Goal: Task Accomplishment & Management: Manage account settings

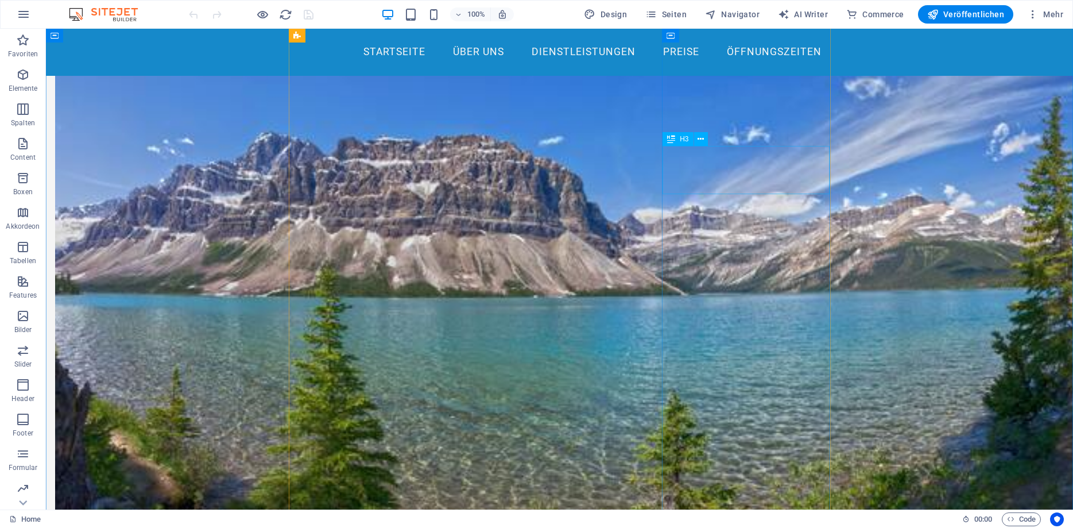
scroll to position [644, 0]
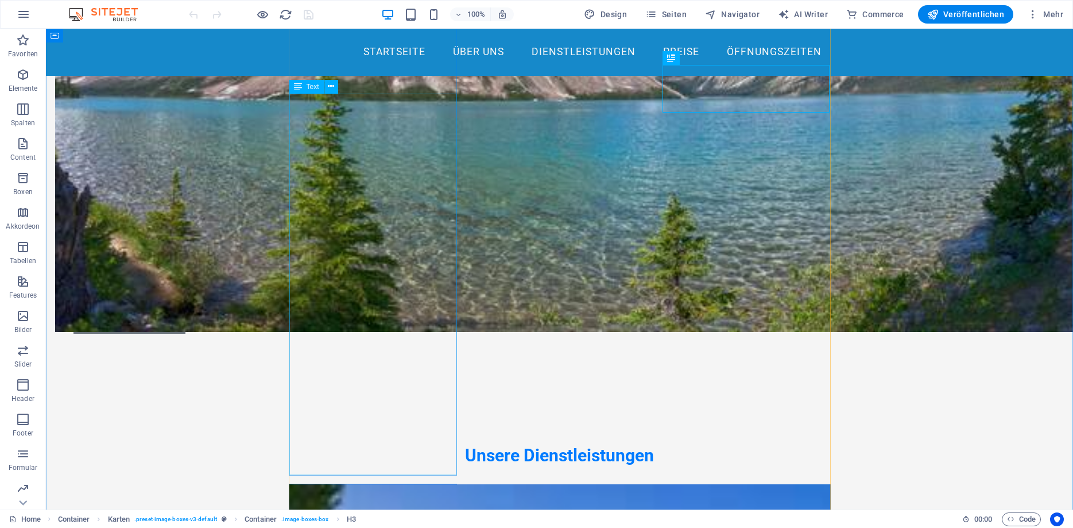
scroll to position [878, 0]
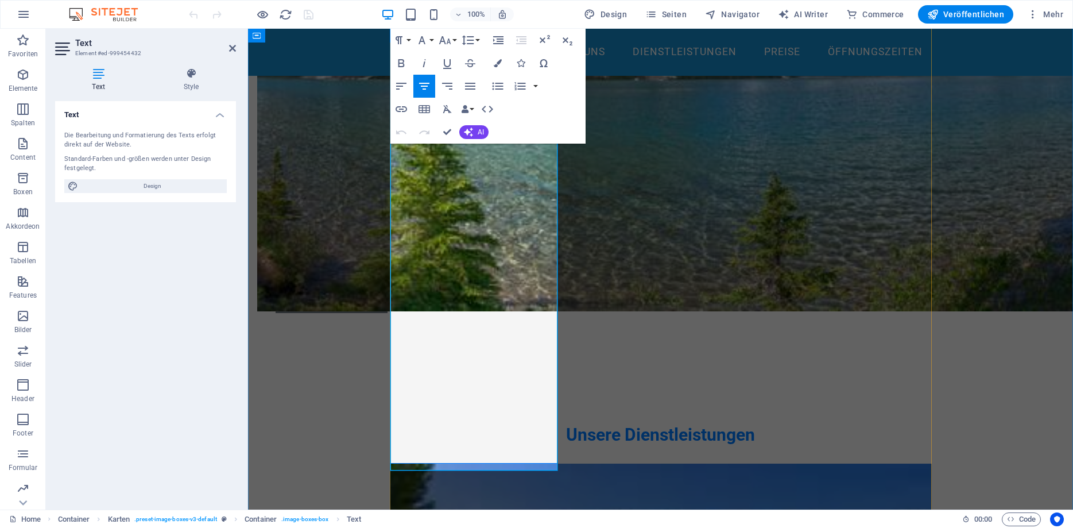
drag, startPoint x: 495, startPoint y: 452, endPoint x: 409, endPoint y: 219, distance: 247.7
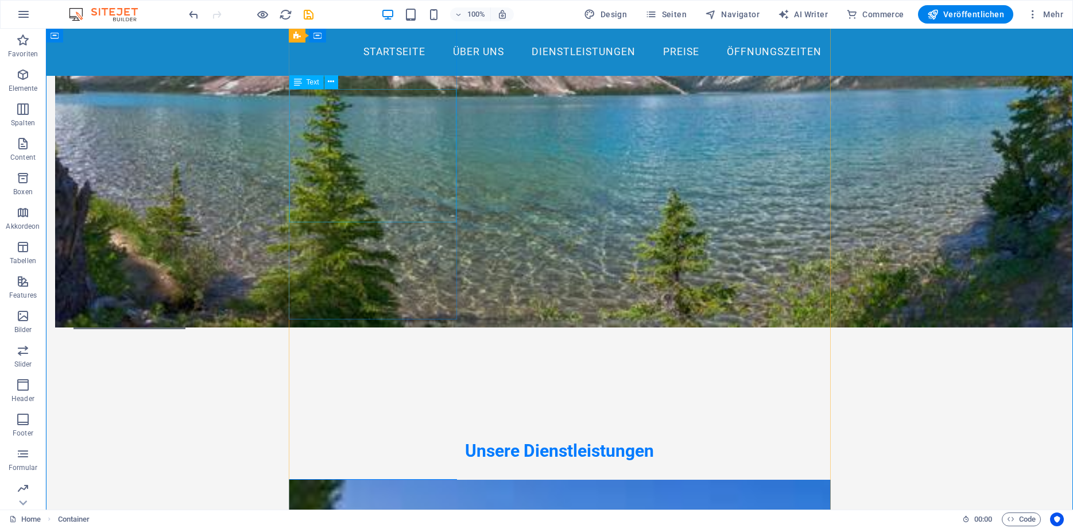
scroll to position [761, 0]
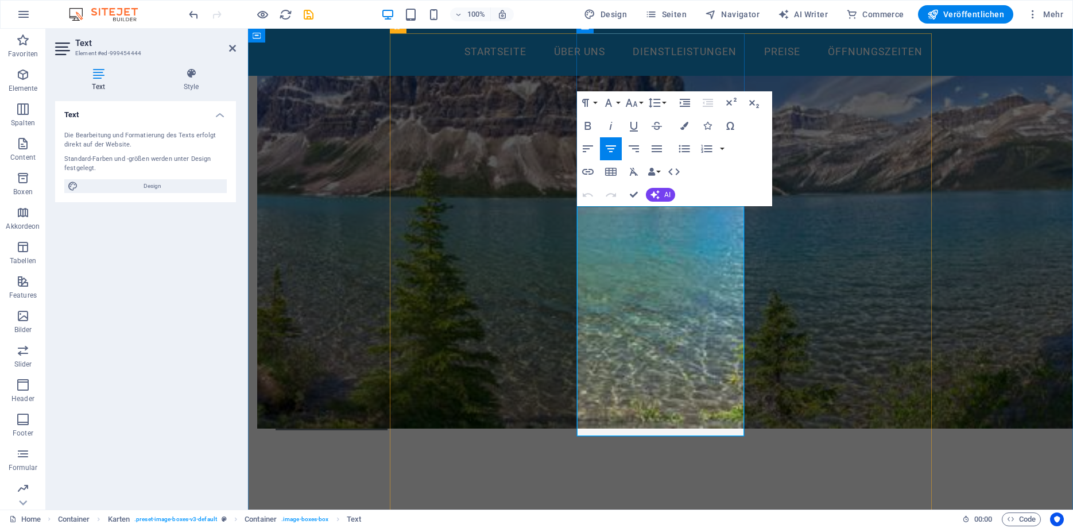
drag, startPoint x: 713, startPoint y: 422, endPoint x: 600, endPoint y: 386, distance: 118.0
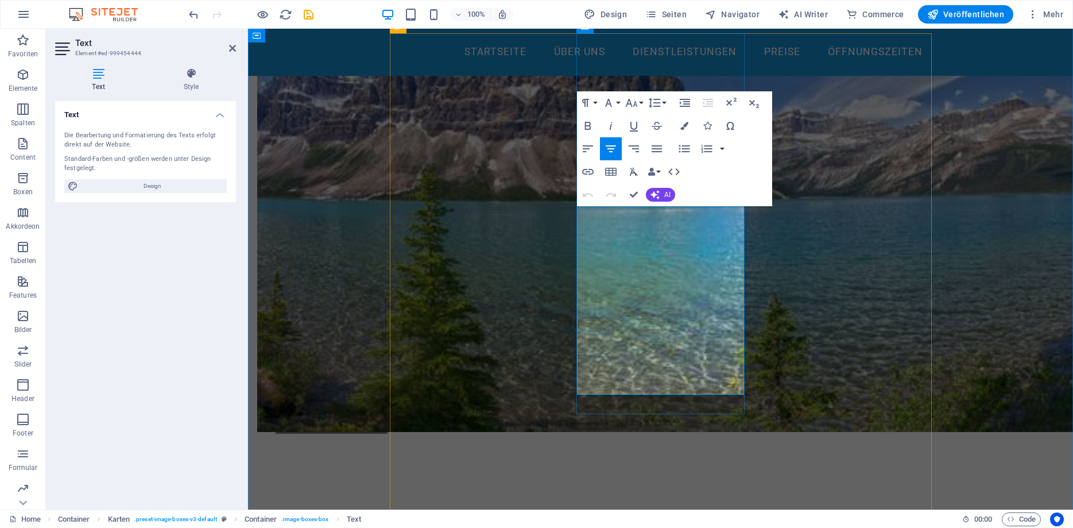
scroll to position [586, 0]
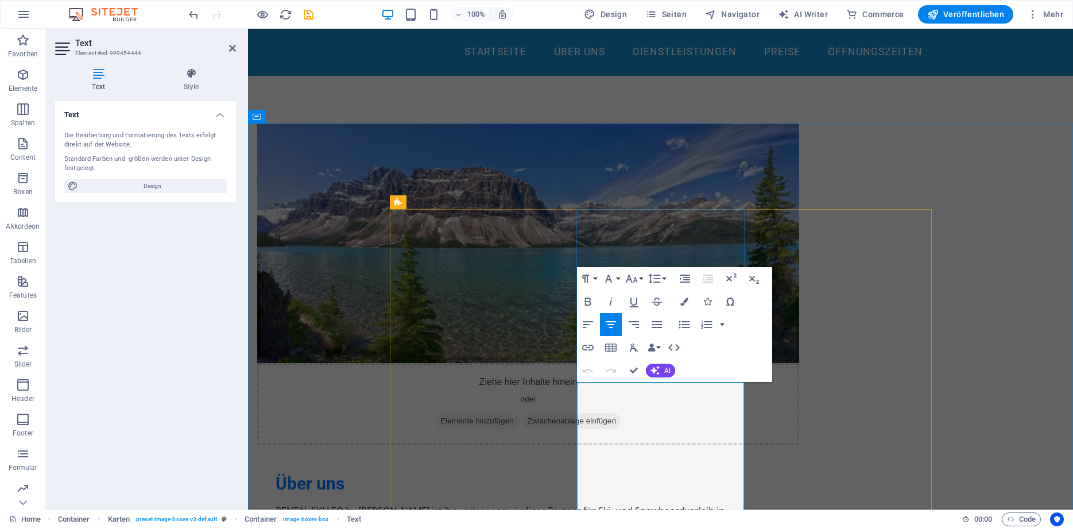
drag, startPoint x: 714, startPoint y: 401, endPoint x: 602, endPoint y: 389, distance: 112.6
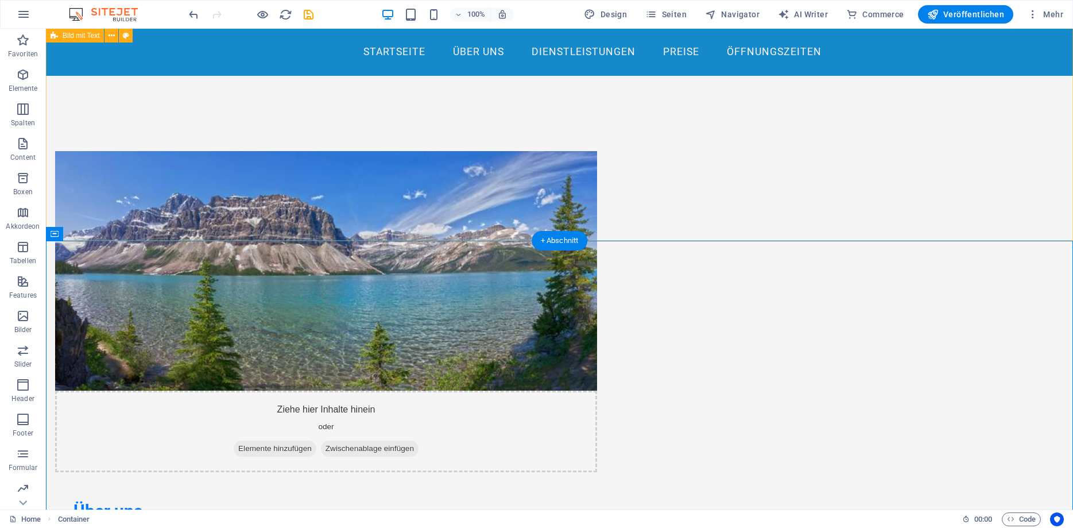
scroll to position [644, 0]
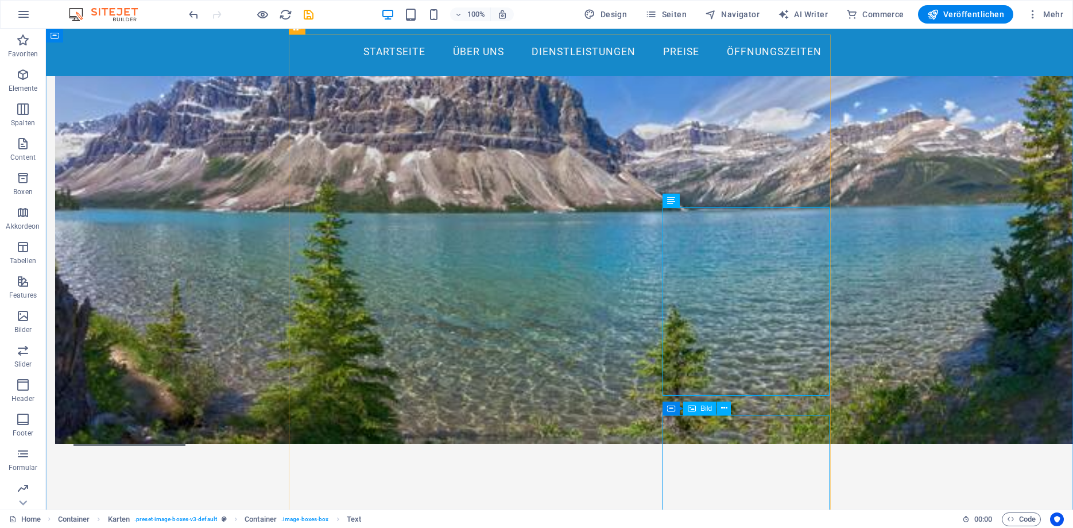
scroll to position [761, 0]
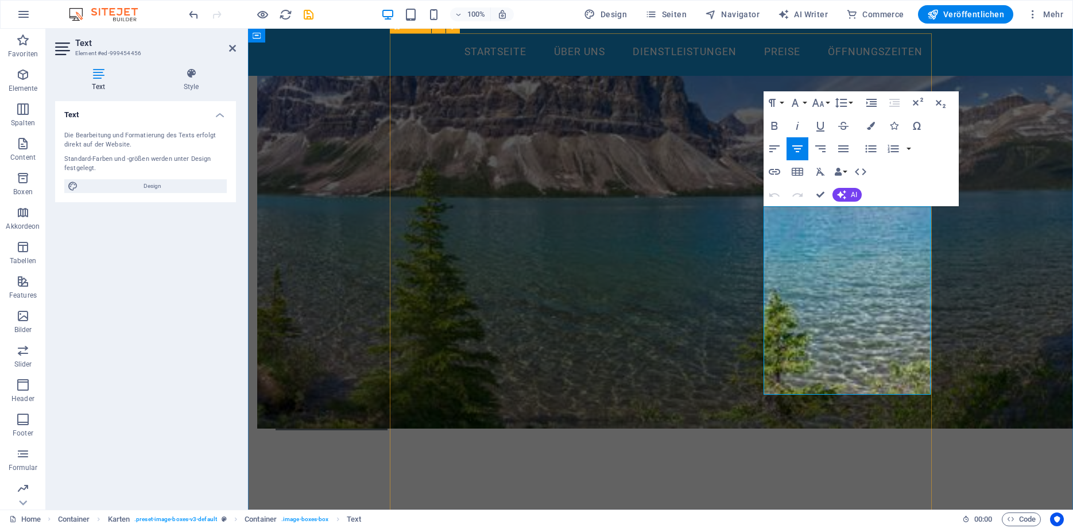
drag, startPoint x: 900, startPoint y: 379, endPoint x: 757, endPoint y: 233, distance: 204.6
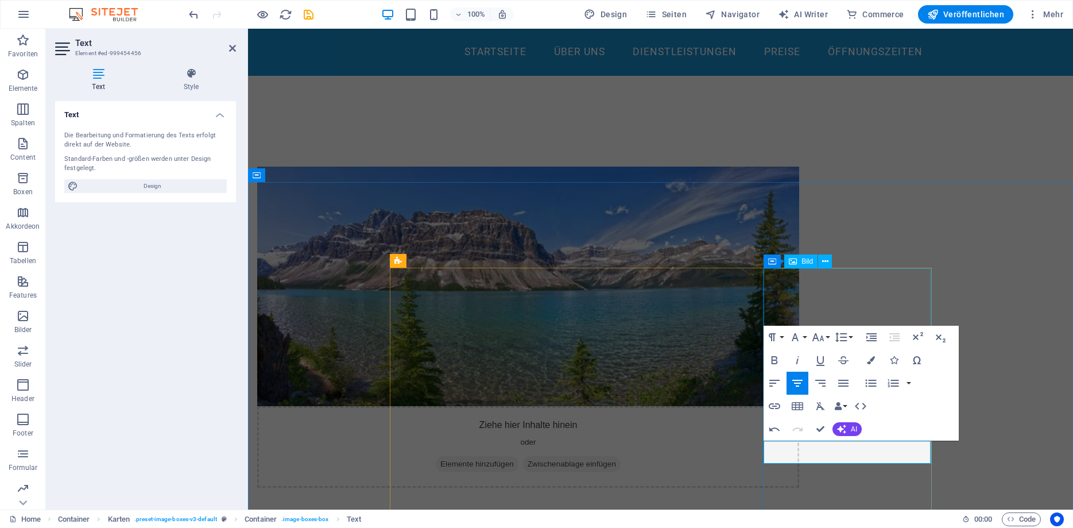
scroll to position [527, 0]
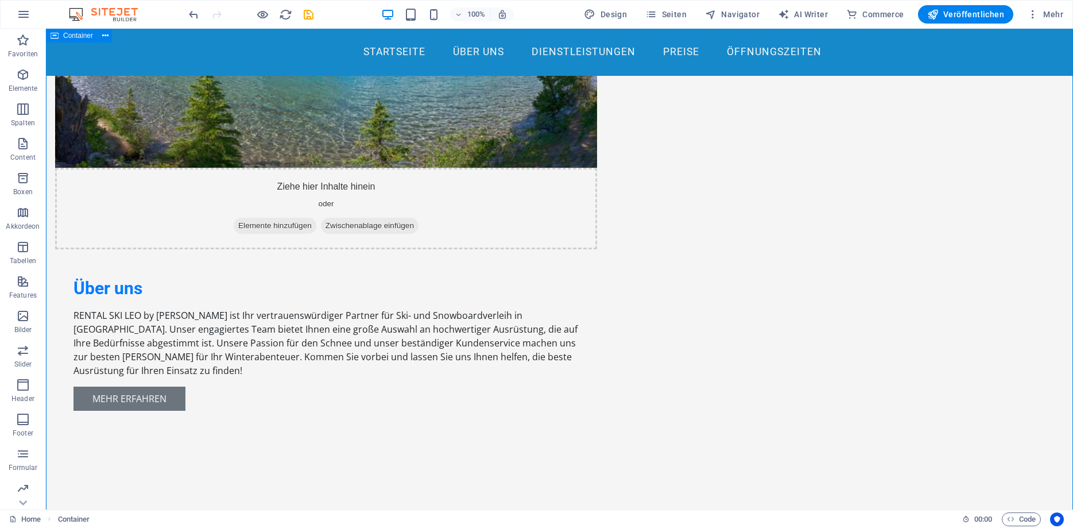
scroll to position [878, 0]
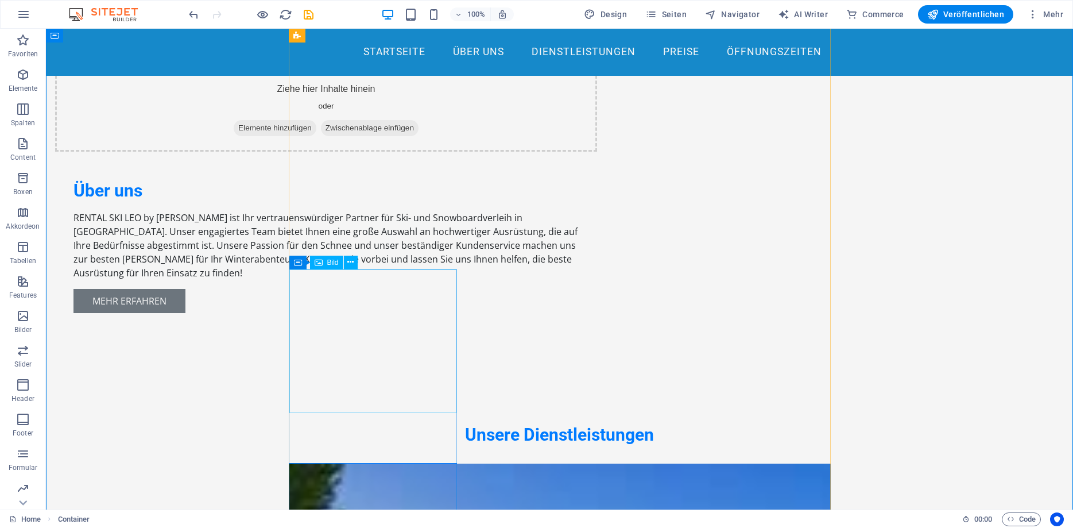
click at [350, 263] on icon at bounding box center [350, 262] width 6 height 12
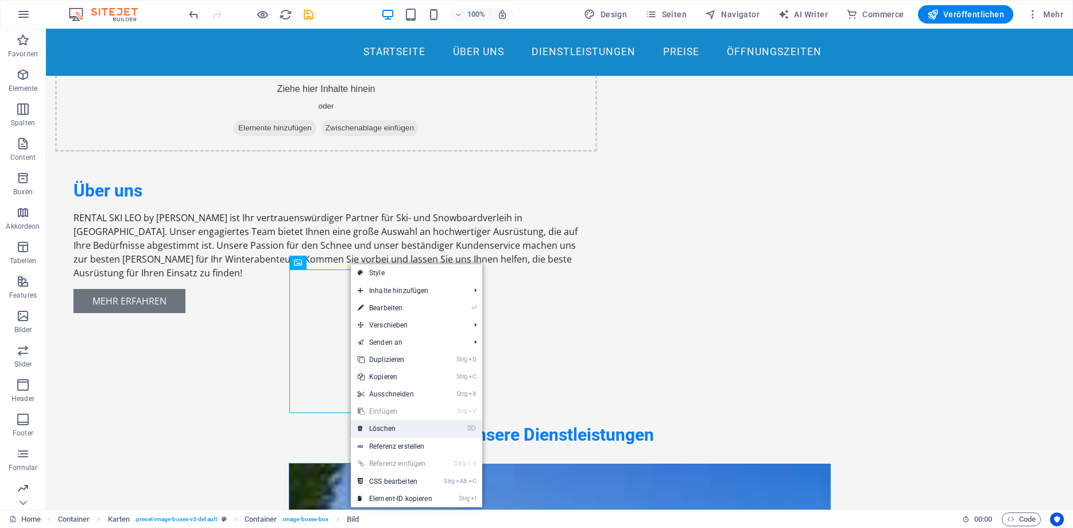
click at [385, 421] on link "⌦ Löschen" at bounding box center [395, 428] width 88 height 17
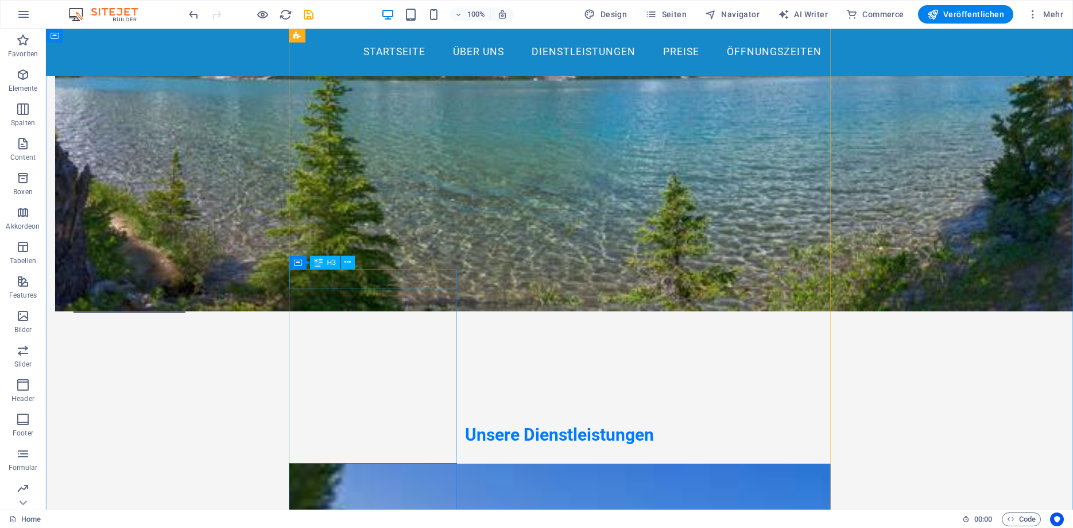
click at [383, 269] on div "Container" at bounding box center [354, 262] width 131 height 14
click at [402, 259] on button at bounding box center [405, 262] width 14 height 14
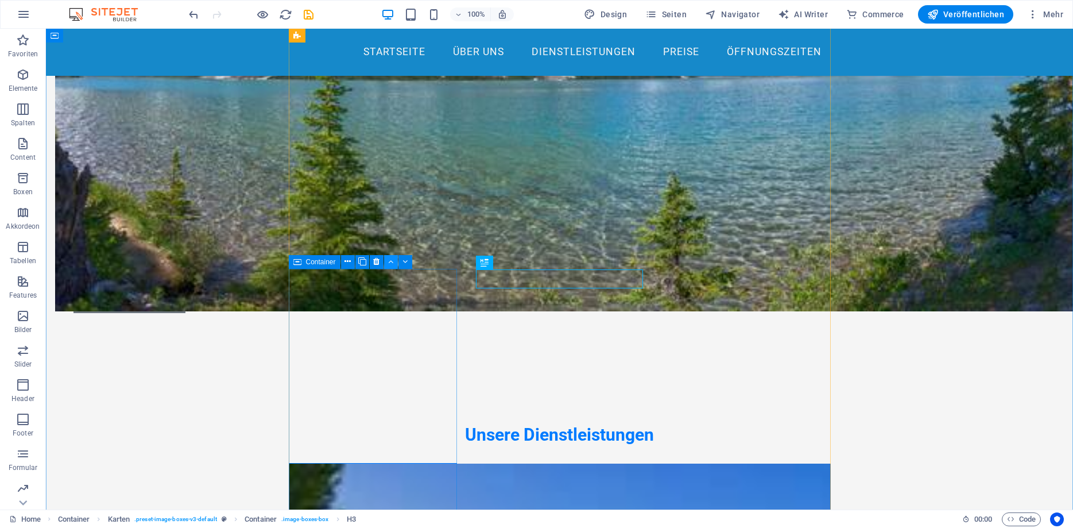
click at [397, 266] on button at bounding box center [391, 262] width 14 height 14
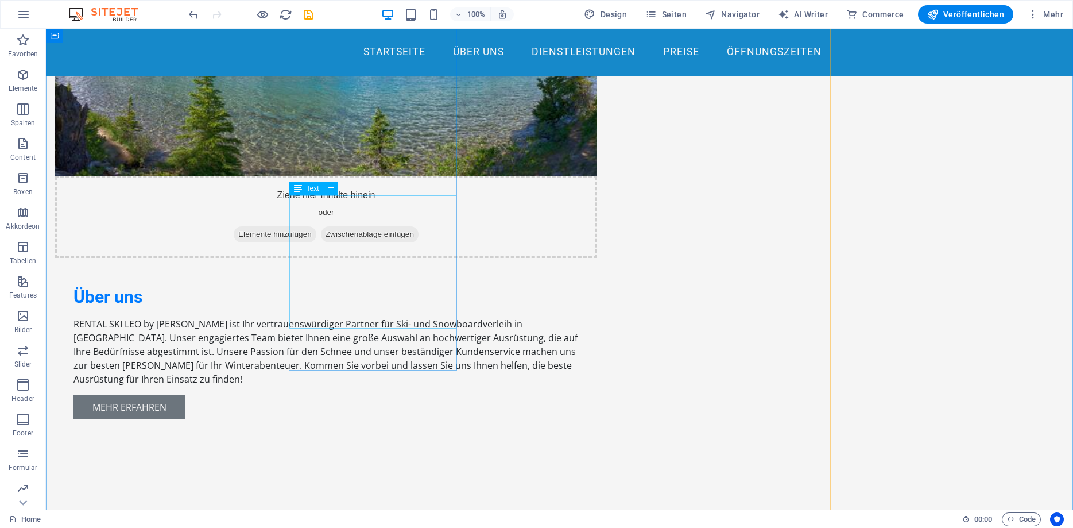
scroll to position [820, 0]
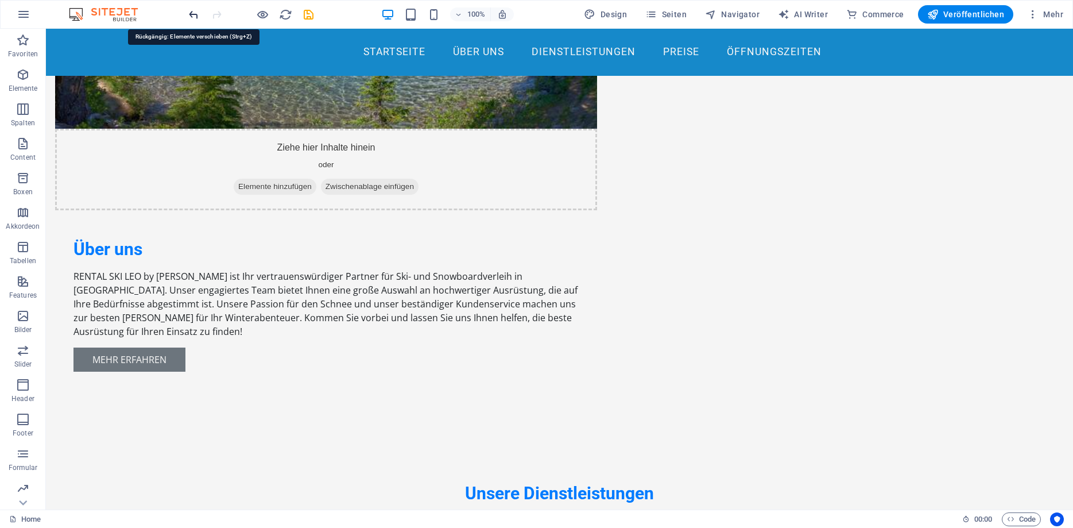
click at [193, 11] on icon "undo" at bounding box center [193, 14] width 13 height 13
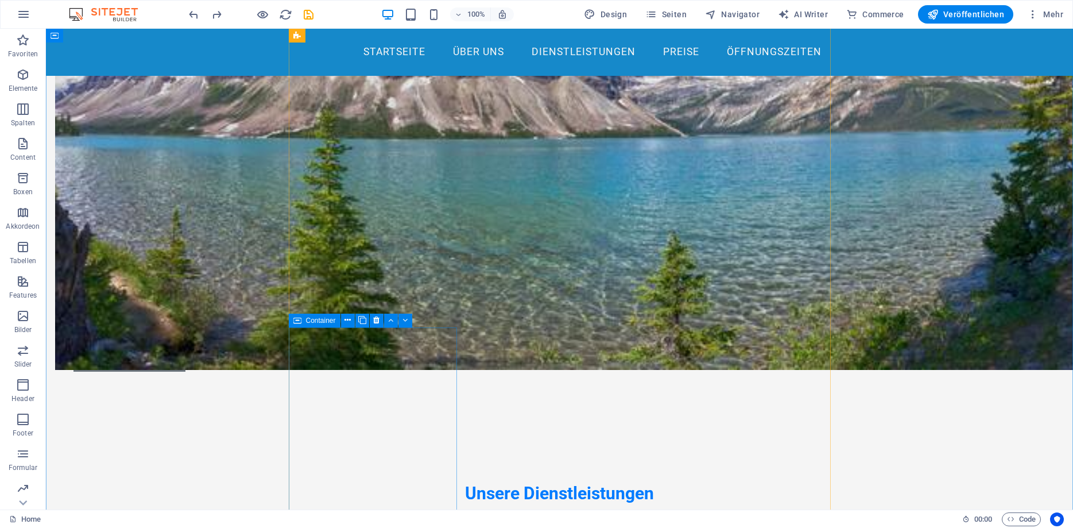
click at [352, 327] on div "Container" at bounding box center [354, 320] width 131 height 14
click at [370, 320] on button at bounding box center [377, 320] width 14 height 14
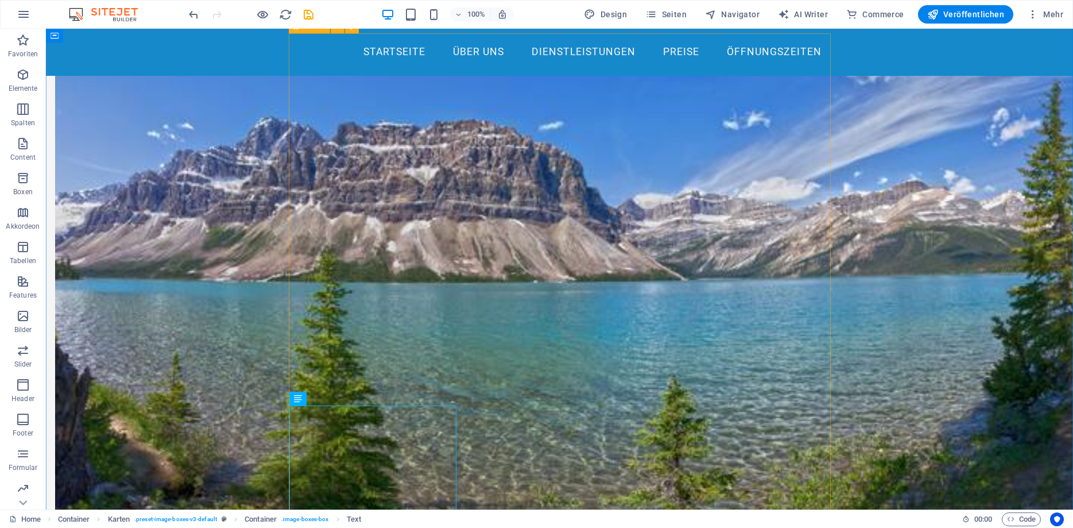
scroll to position [586, 0]
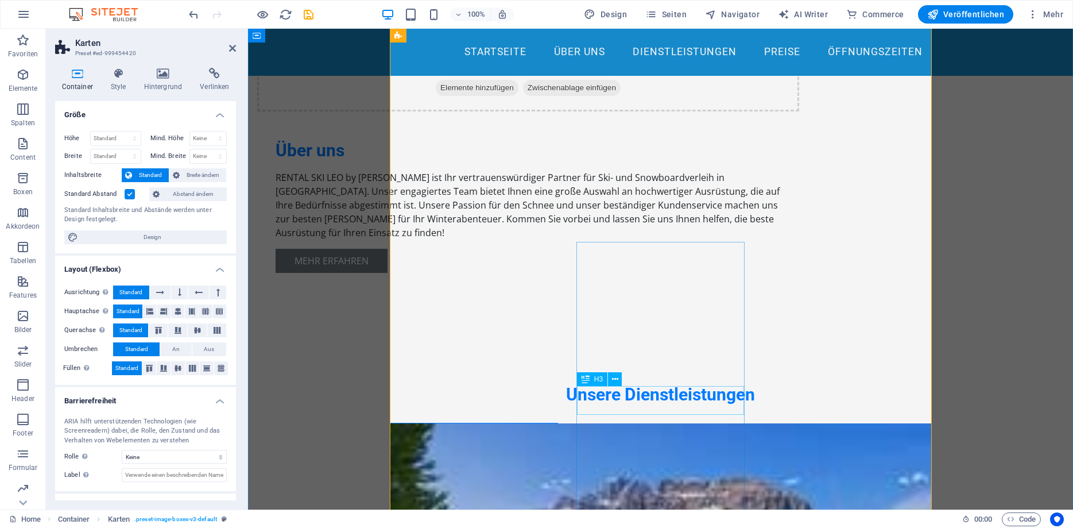
scroll to position [937, 0]
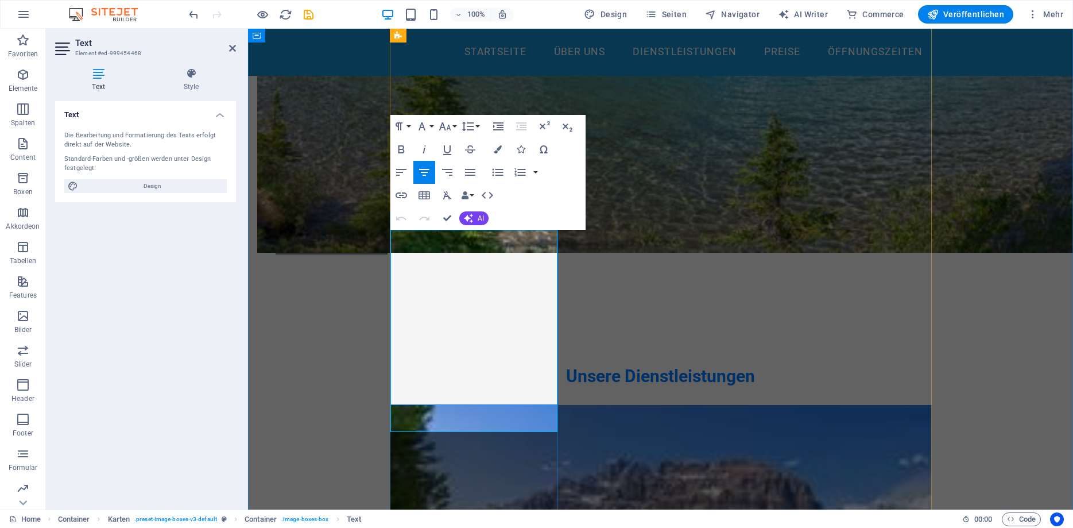
drag, startPoint x: 494, startPoint y: 413, endPoint x: 409, endPoint y: 239, distance: 194.1
copy p "Vergessen Sie nicht, dass der Verleih von Skizubehör ebenfalls sehr wichtig ist…"
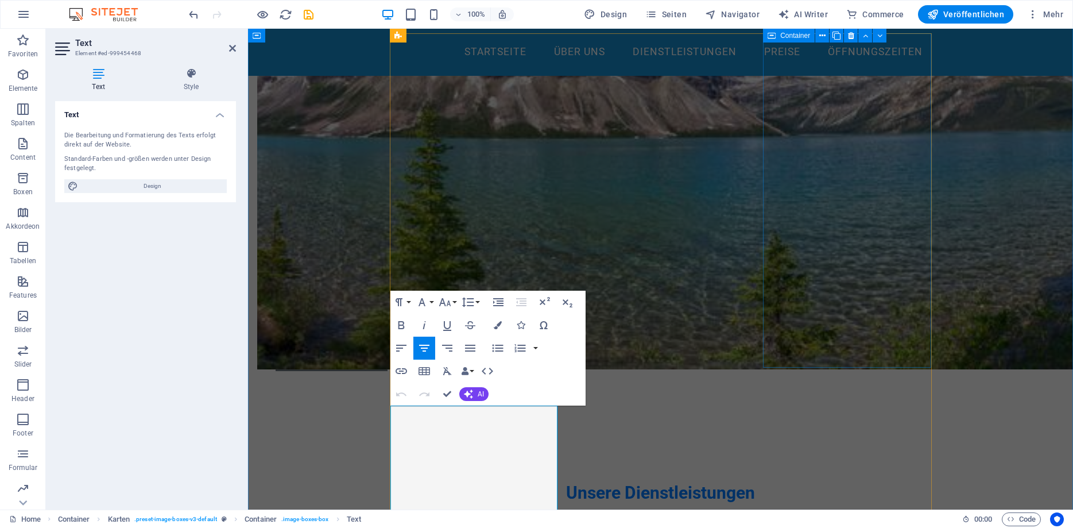
scroll to position [761, 0]
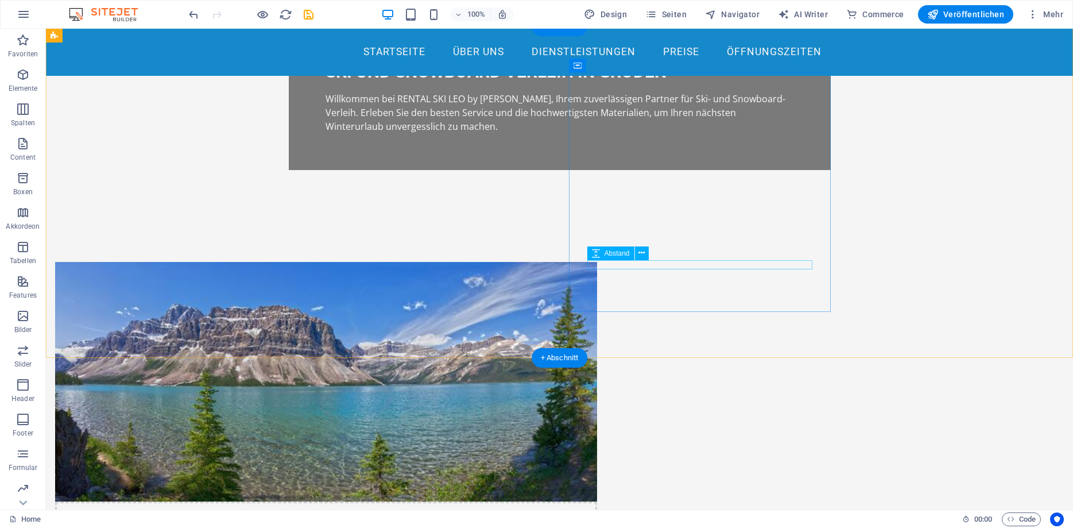
scroll to position [586, 0]
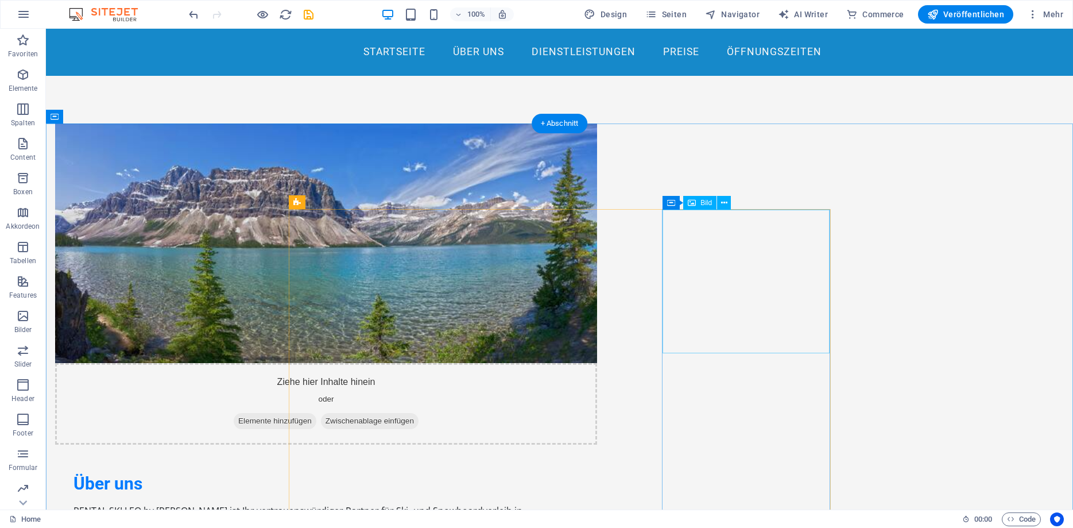
select select "vw"
select select "px"
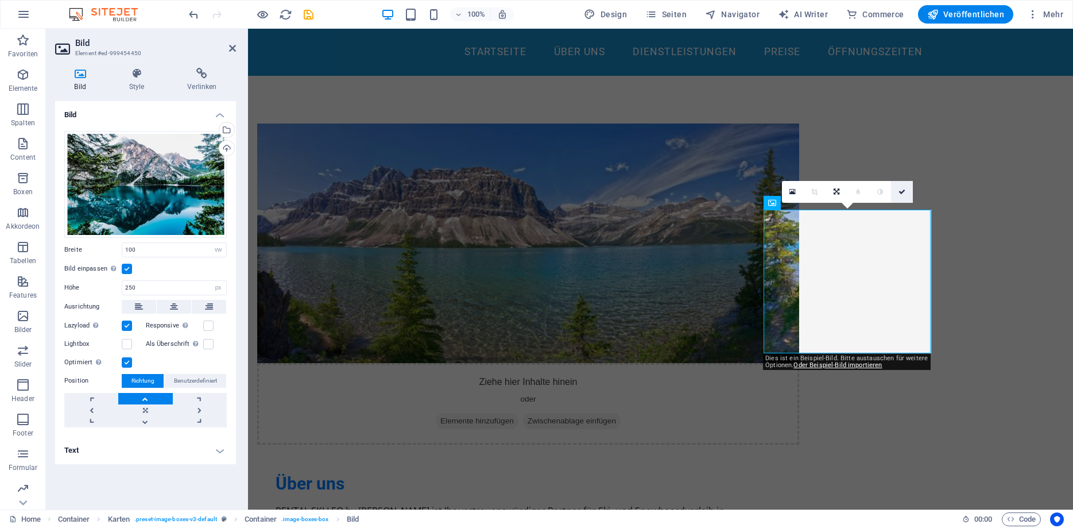
click at [901, 196] on link at bounding box center [902, 192] width 22 height 22
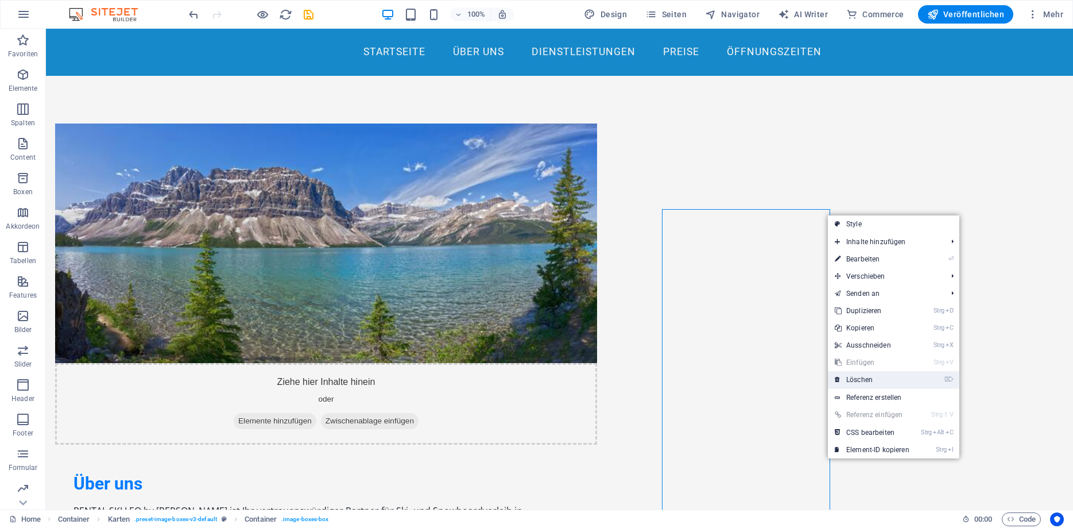
click at [859, 378] on link "⌦ Löschen" at bounding box center [872, 379] width 88 height 17
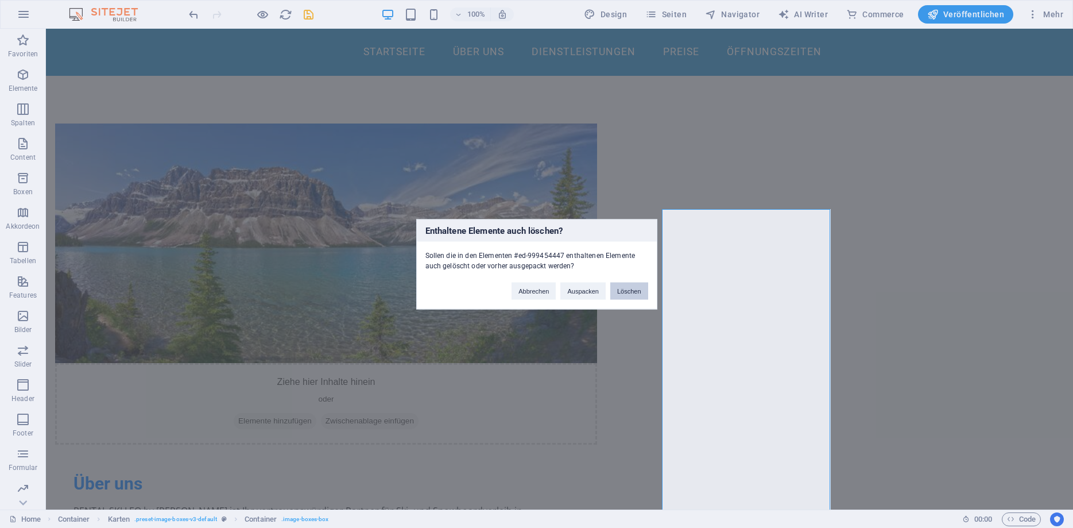
click at [622, 290] on button "Löschen" at bounding box center [629, 290] width 38 height 17
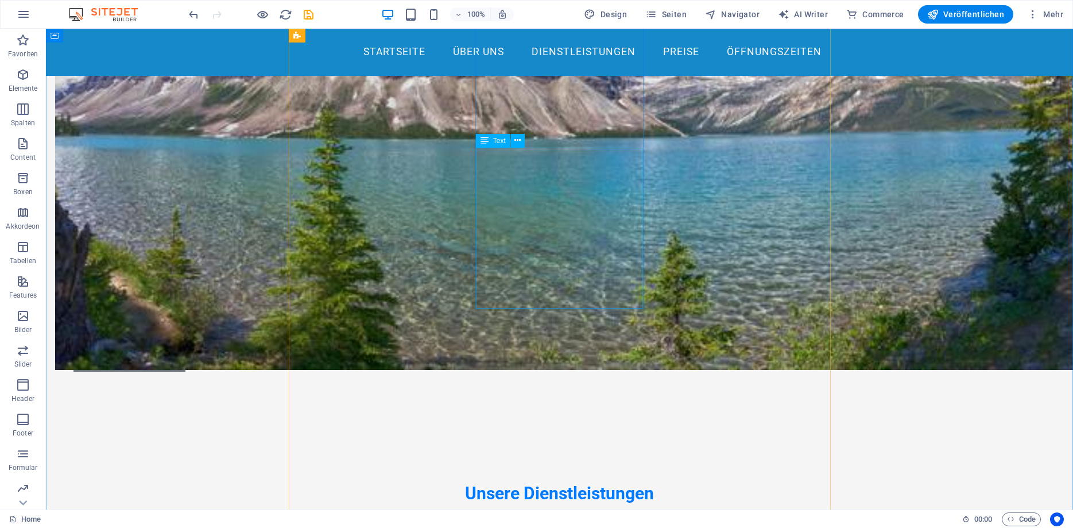
scroll to position [703, 0]
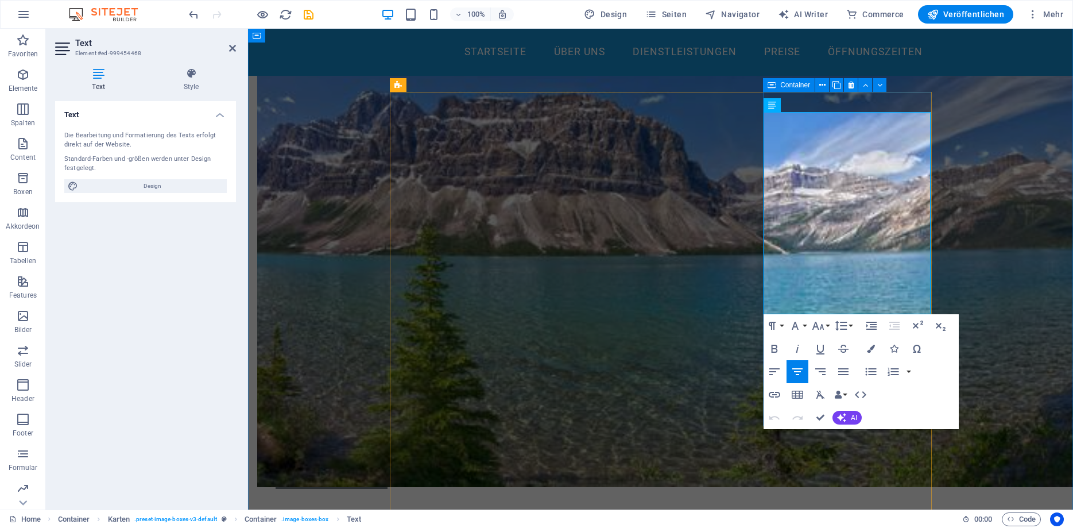
drag, startPoint x: 787, startPoint y: 119, endPoint x: 904, endPoint y: 389, distance: 294.7
copy p "Vergessen Sie nicht, dass der Verleih von Skizubehör ebenfalls sehr wichtig ist…"
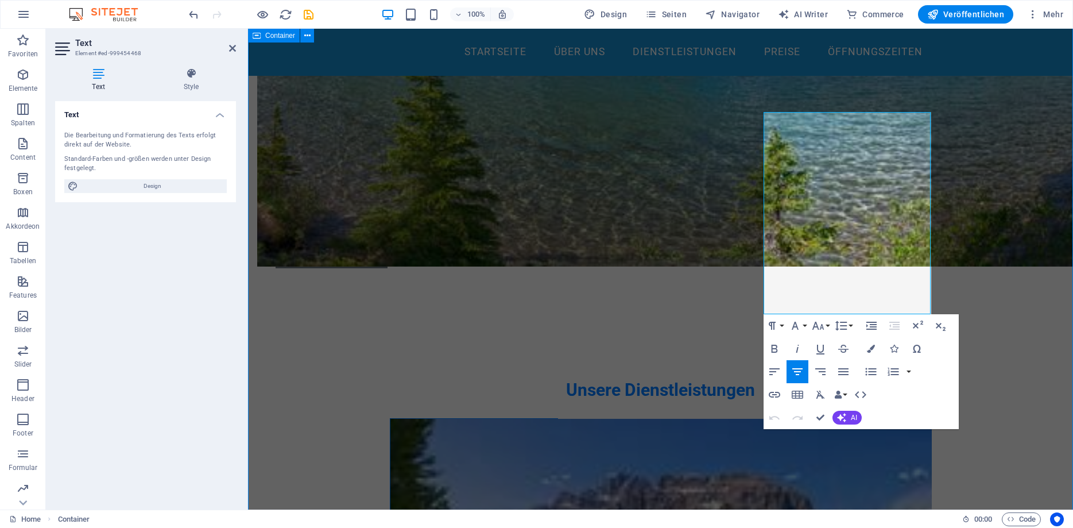
scroll to position [995, 0]
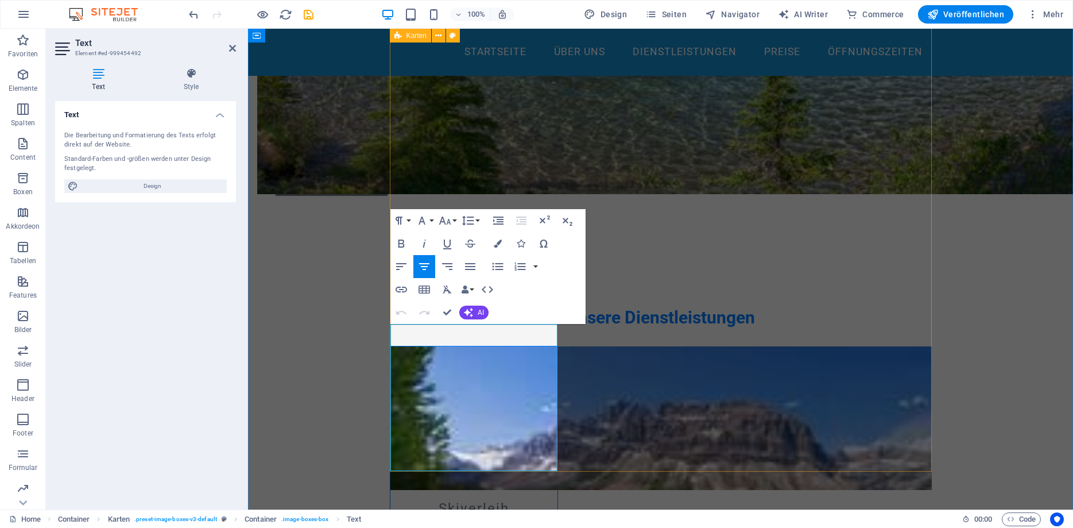
drag, startPoint x: 518, startPoint y: 446, endPoint x: 372, endPoint y: 269, distance: 229.2
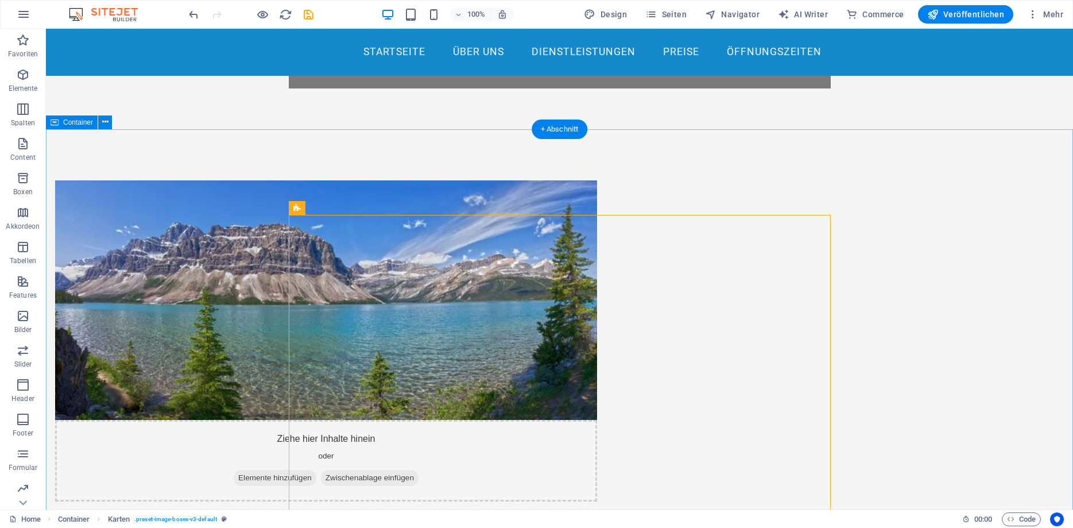
scroll to position [527, 0]
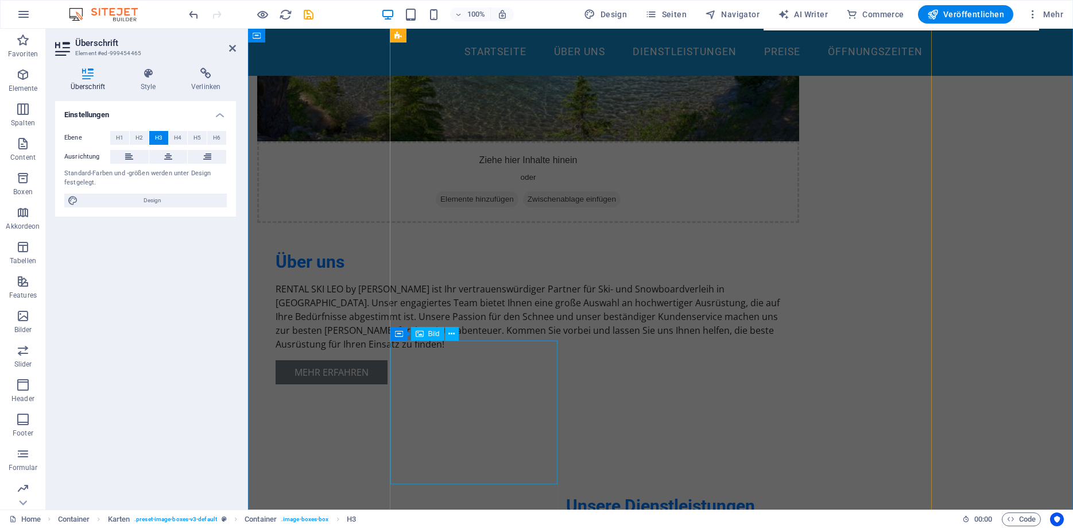
scroll to position [820, 0]
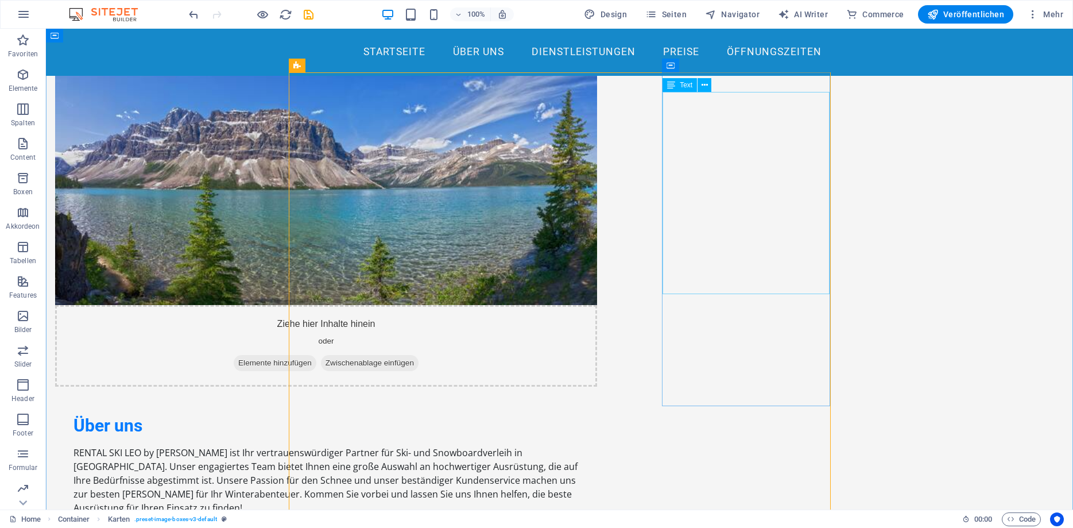
scroll to position [586, 0]
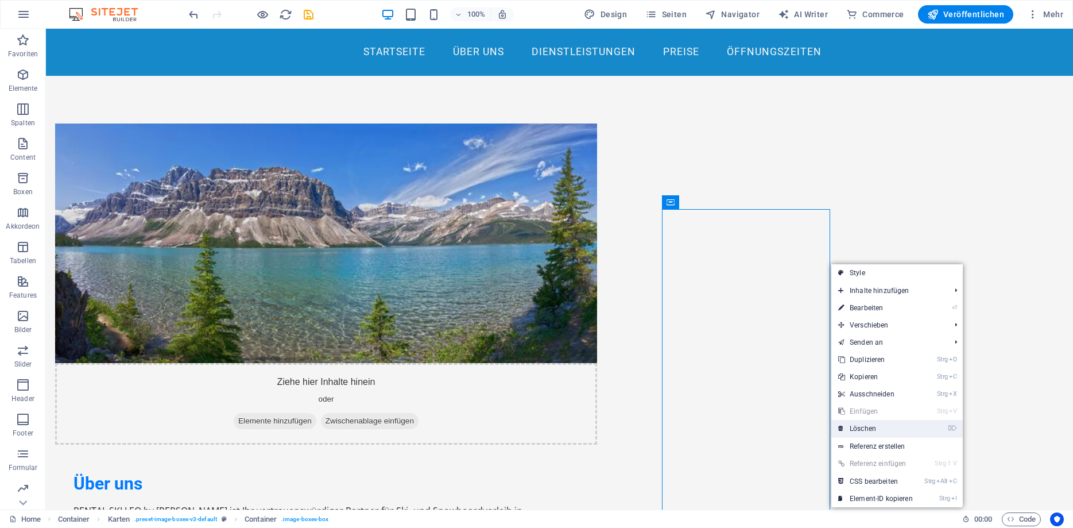
click at [854, 425] on link "⌦ Löschen" at bounding box center [875, 428] width 88 height 17
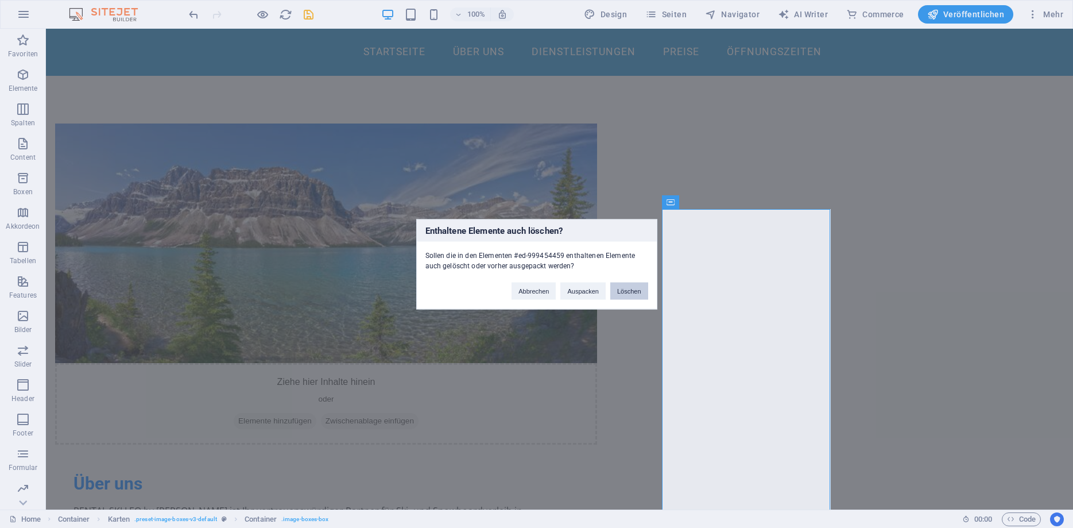
click at [625, 292] on button "Löschen" at bounding box center [629, 290] width 38 height 17
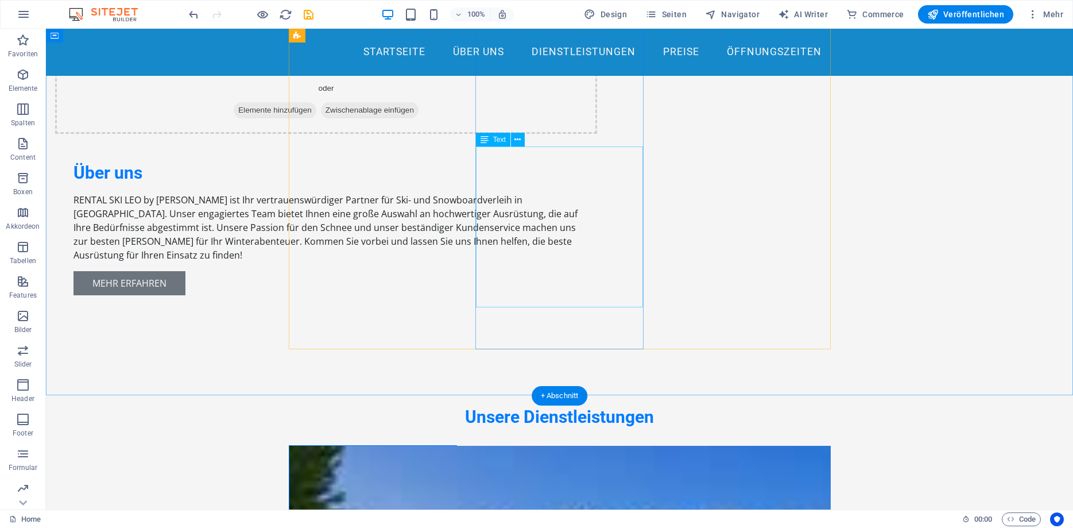
scroll to position [995, 0]
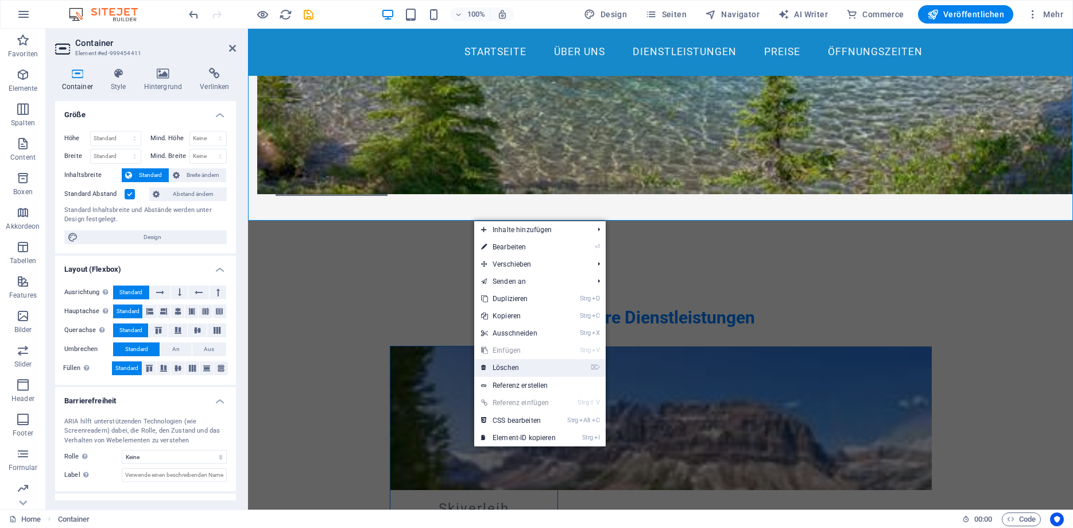
click at [518, 365] on link "⌦ Löschen" at bounding box center [518, 367] width 88 height 17
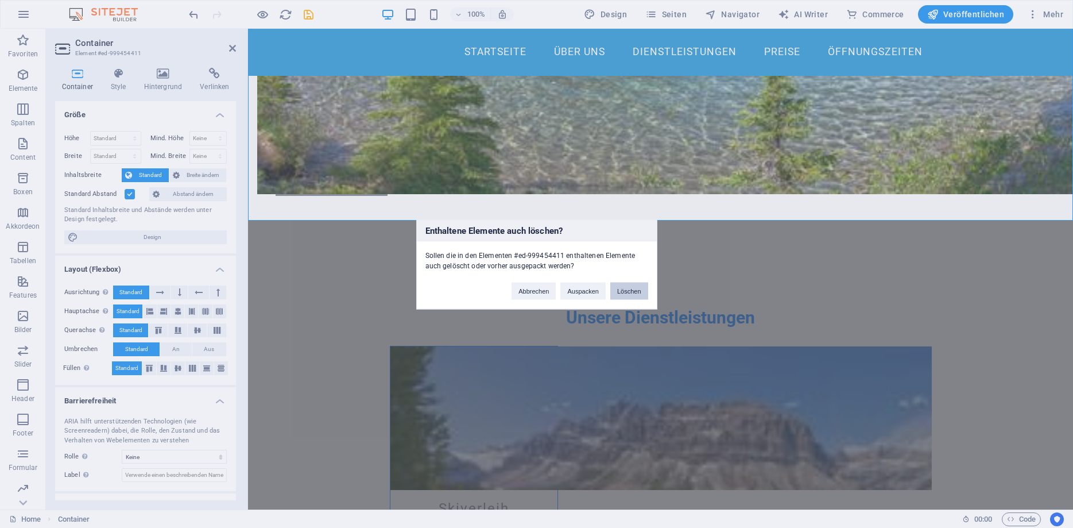
click at [628, 292] on button "Löschen" at bounding box center [629, 290] width 38 height 17
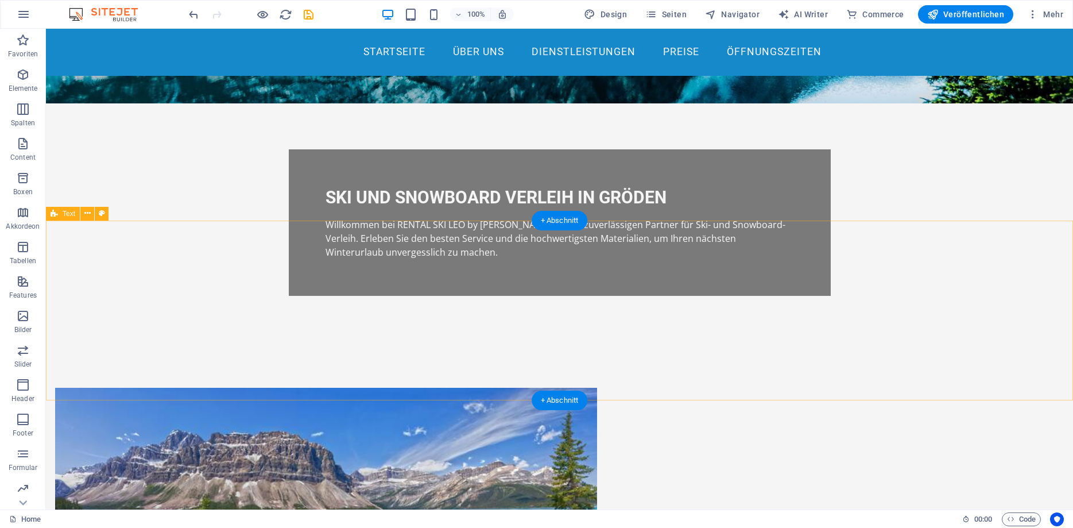
scroll to position [313, 0]
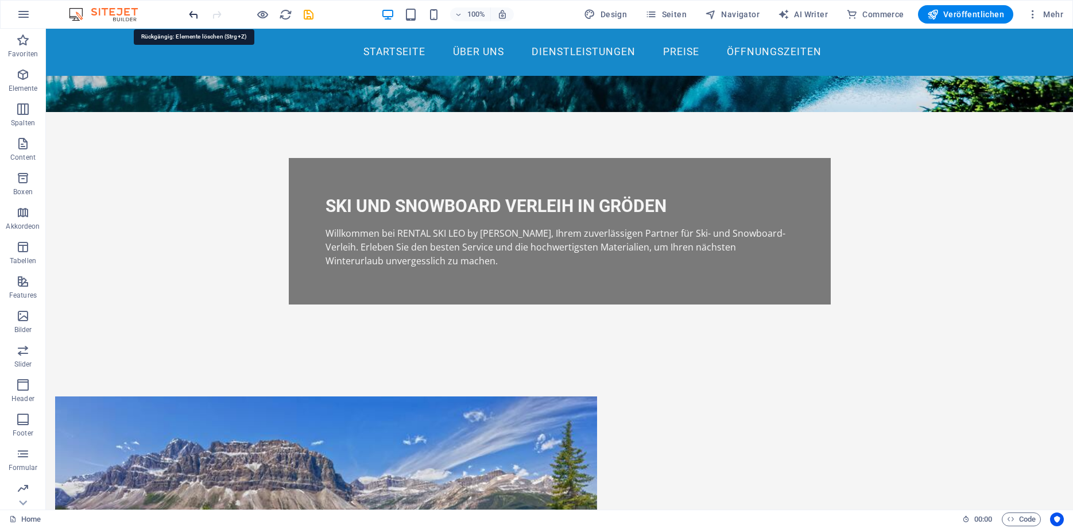
click at [199, 16] on icon "undo" at bounding box center [193, 14] width 13 height 13
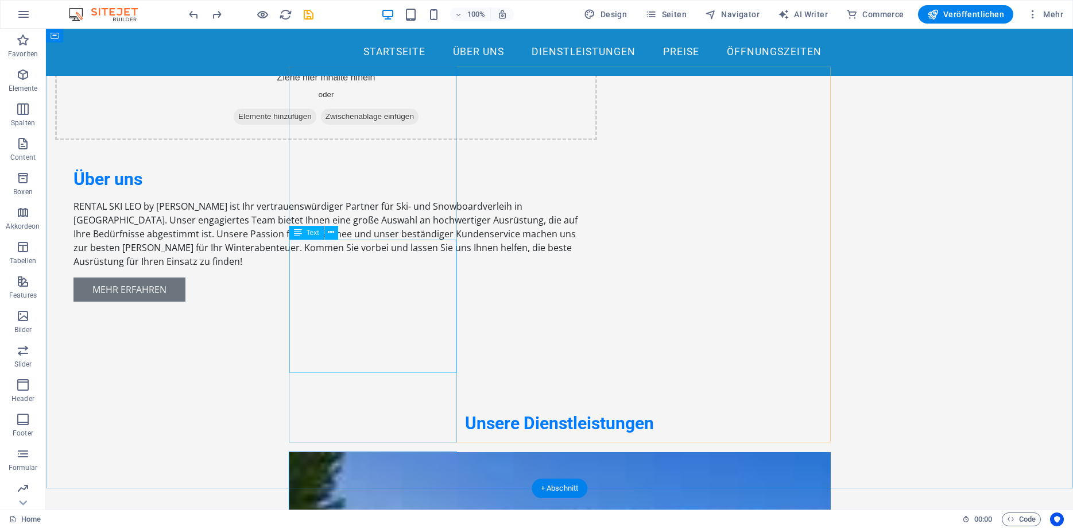
scroll to position [957, 0]
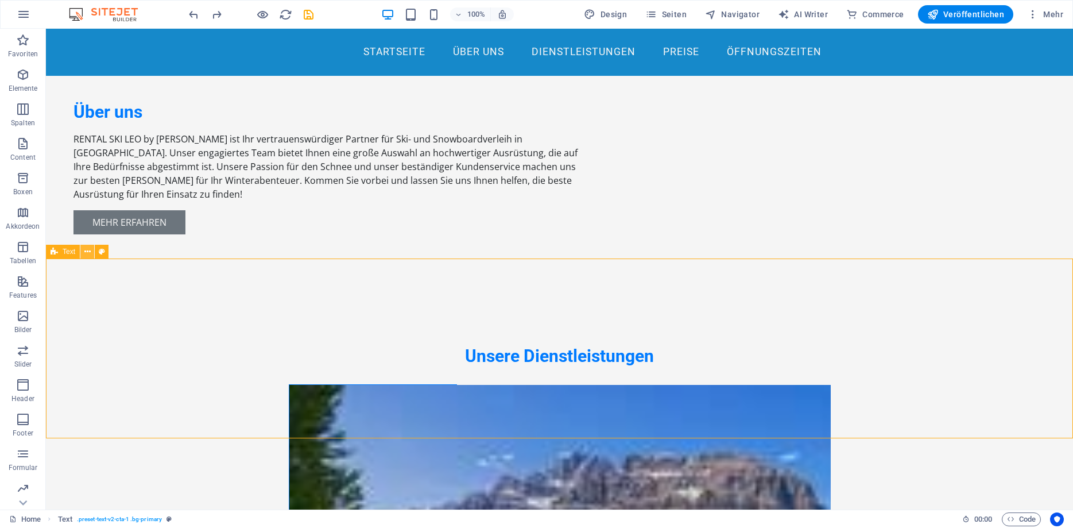
click at [86, 251] on icon at bounding box center [87, 252] width 6 height 12
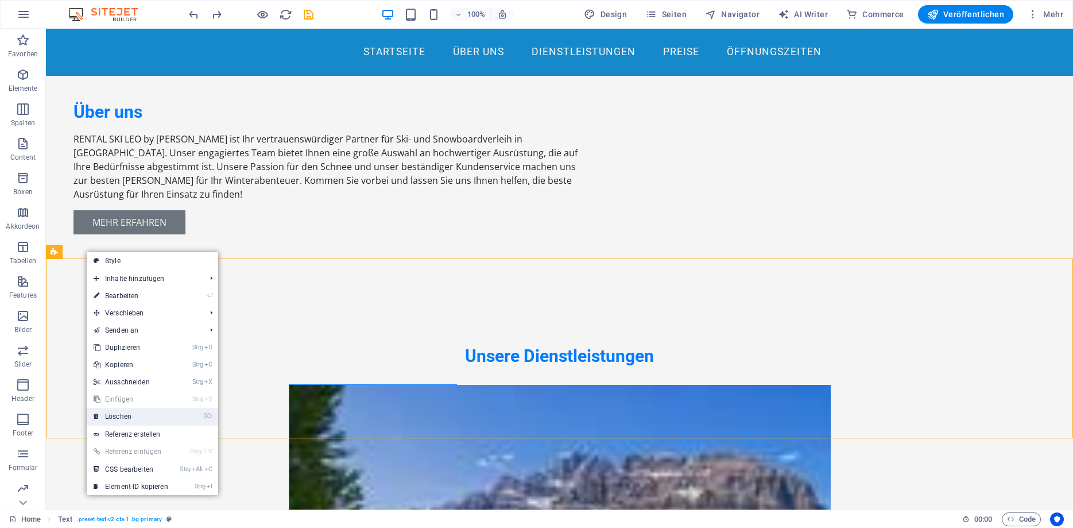
click at [127, 417] on link "⌦ Löschen" at bounding box center [131, 416] width 88 height 17
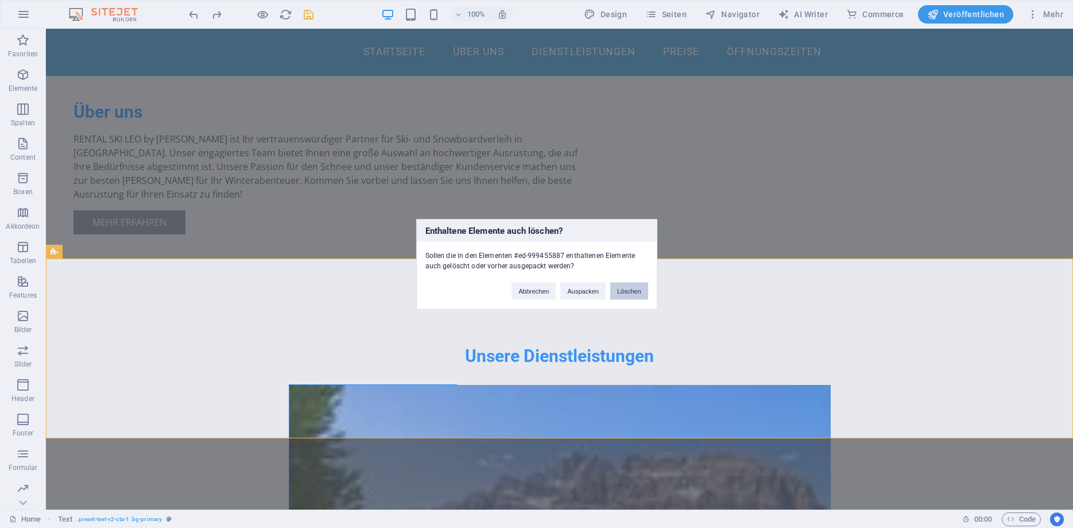
click at [641, 289] on button "Löschen" at bounding box center [629, 290] width 38 height 17
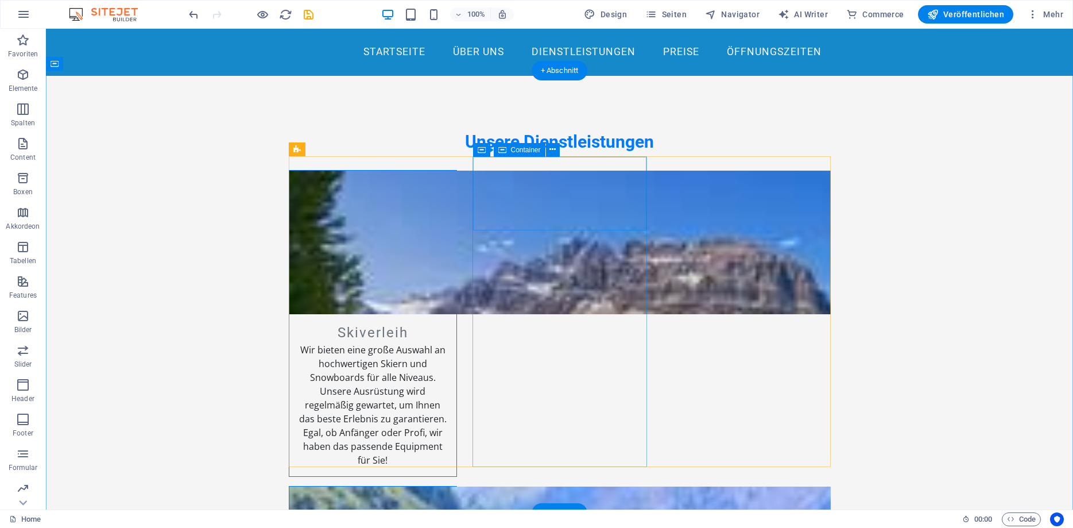
scroll to position [1191, 0]
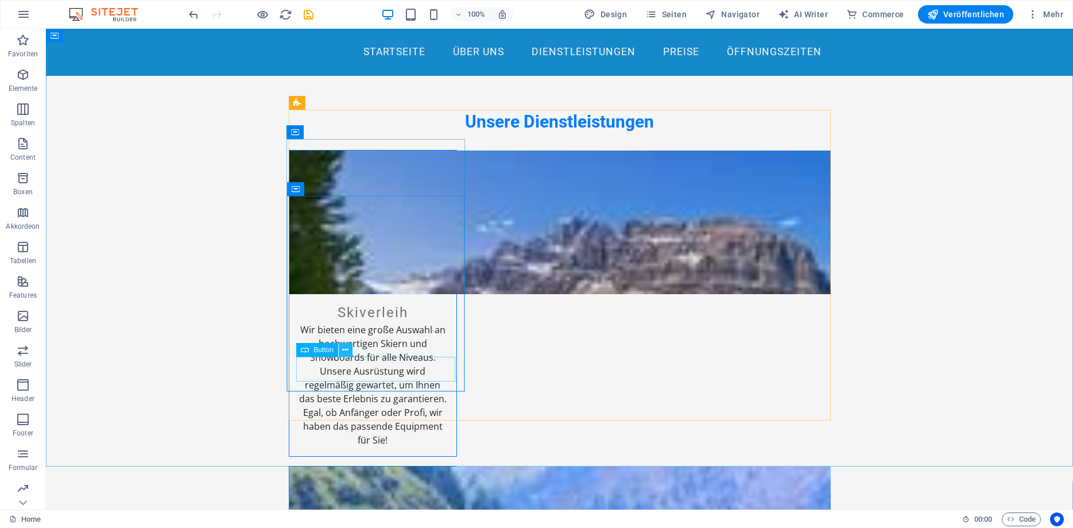
click at [347, 350] on icon at bounding box center [345, 350] width 6 height 12
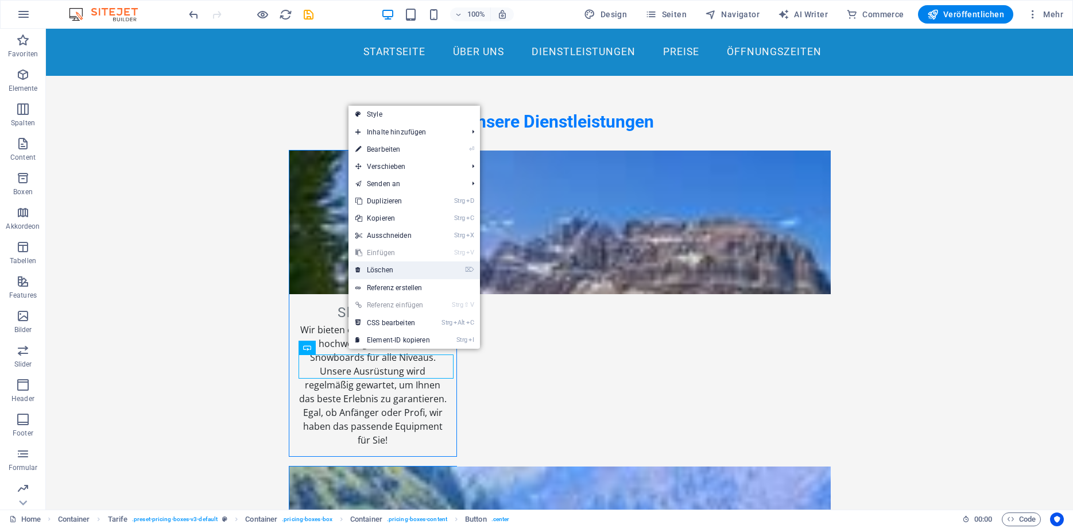
click at [393, 269] on link "⌦ Löschen" at bounding box center [392, 269] width 88 height 17
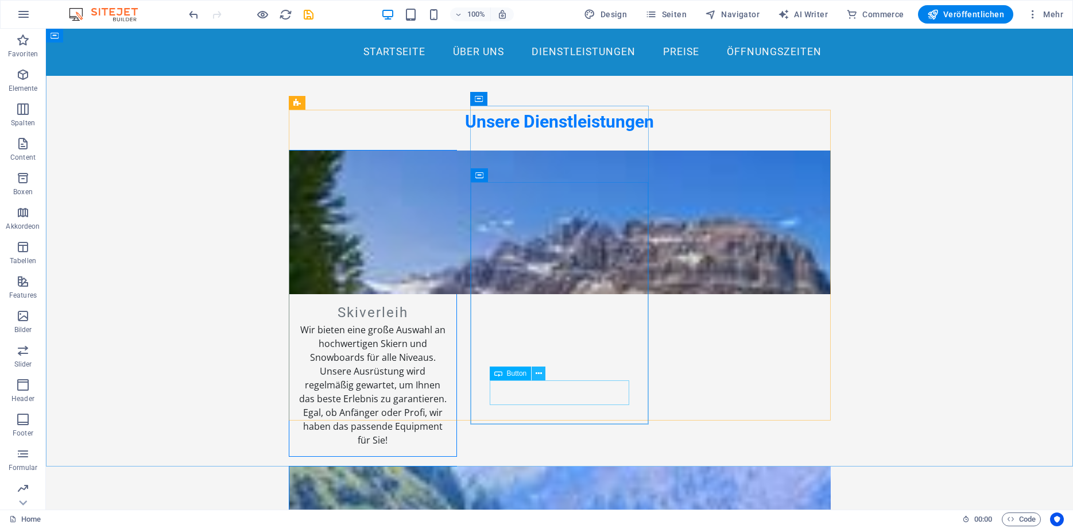
click at [542, 375] on icon at bounding box center [539, 373] width 6 height 12
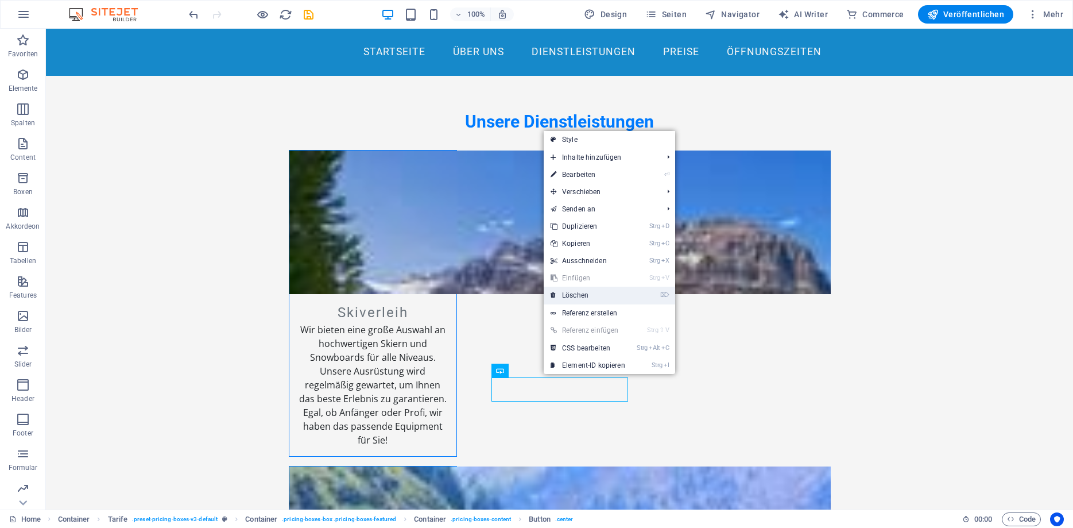
click at [579, 296] on link "⌦ Löschen" at bounding box center [588, 294] width 88 height 17
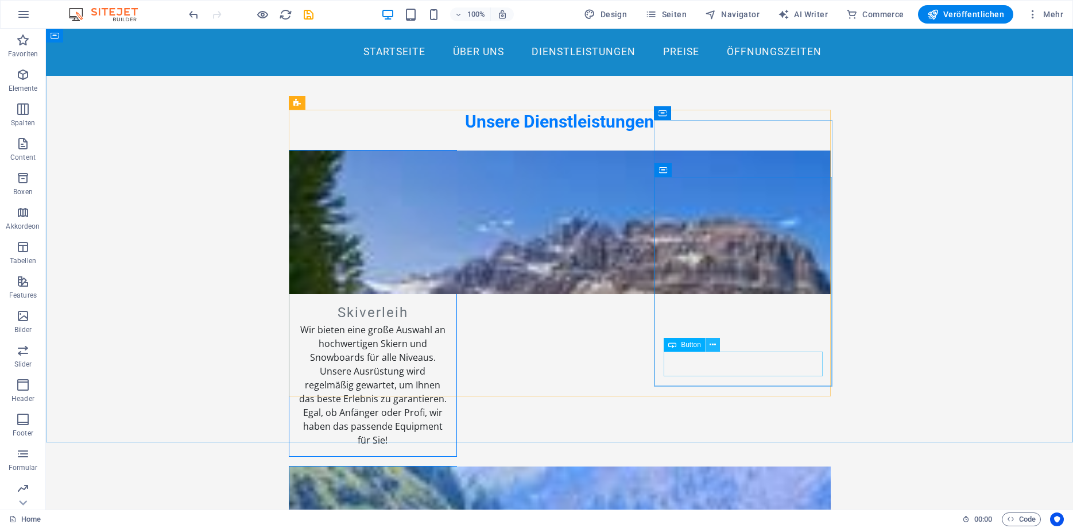
click at [712, 345] on icon at bounding box center [713, 345] width 6 height 12
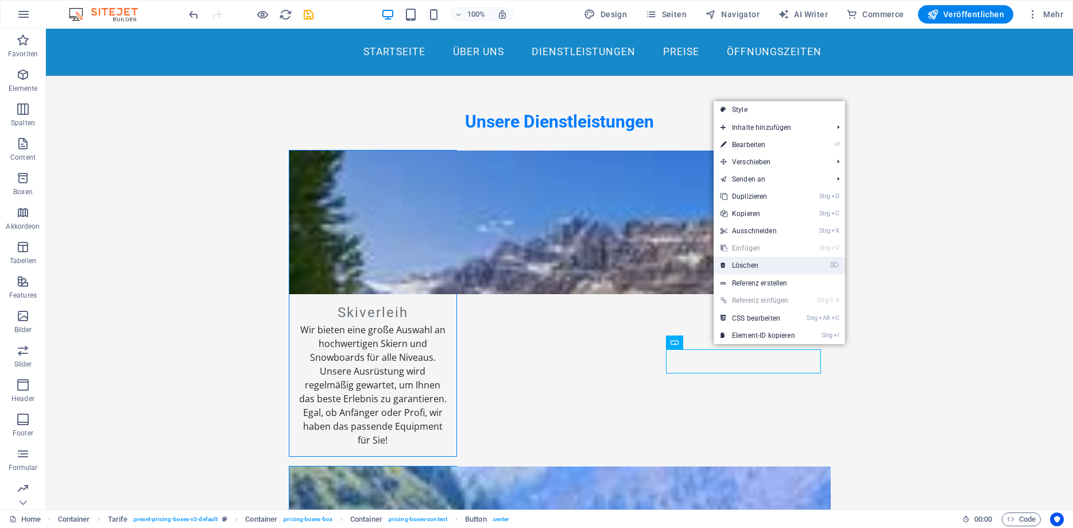
click at [743, 265] on link "⌦ Löschen" at bounding box center [758, 265] width 88 height 17
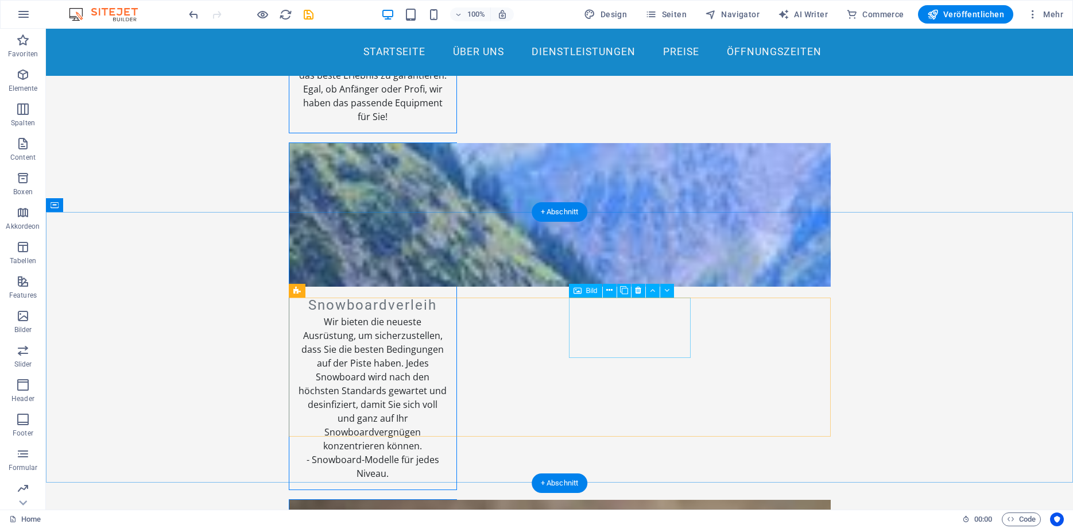
scroll to position [1422, 0]
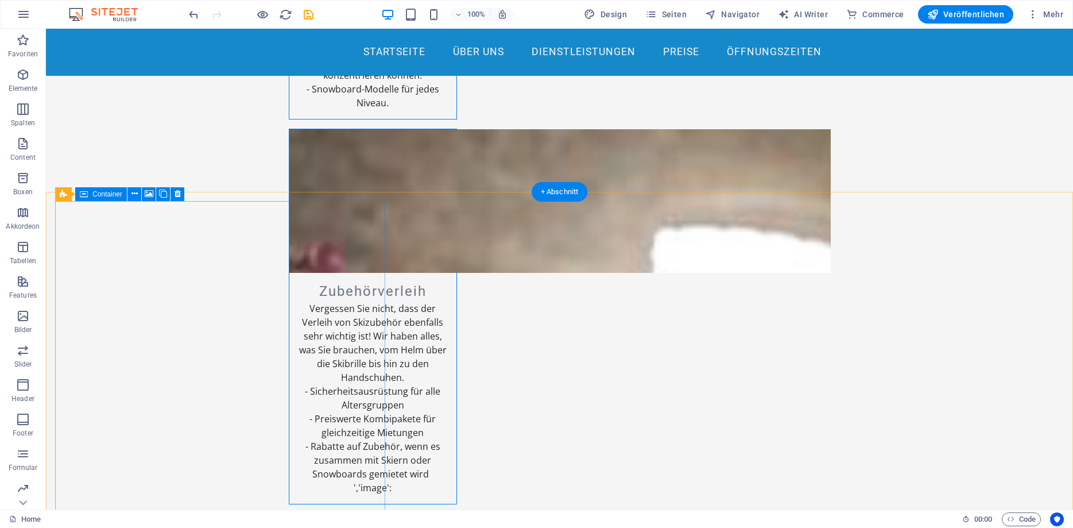
scroll to position [1832, 0]
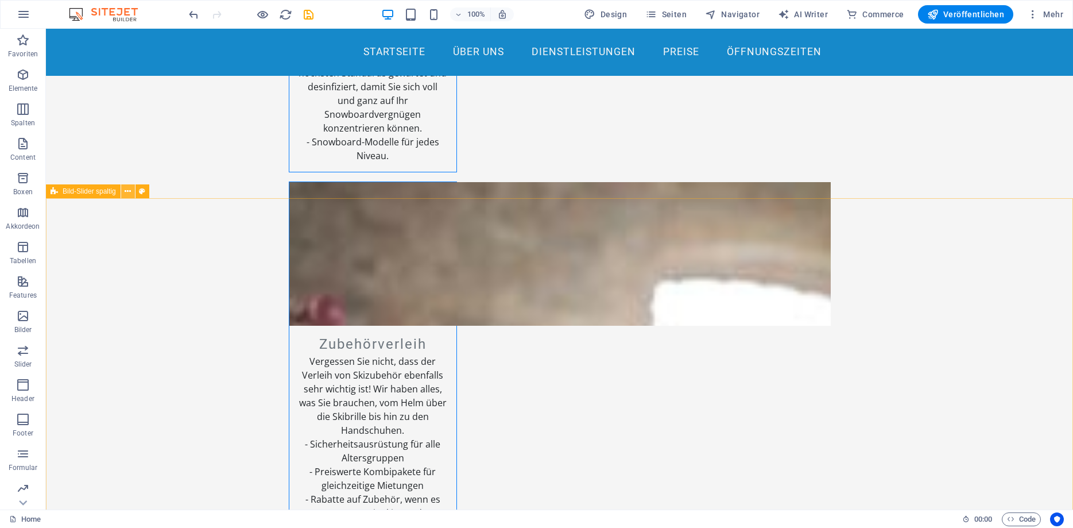
click at [130, 193] on icon at bounding box center [128, 191] width 6 height 12
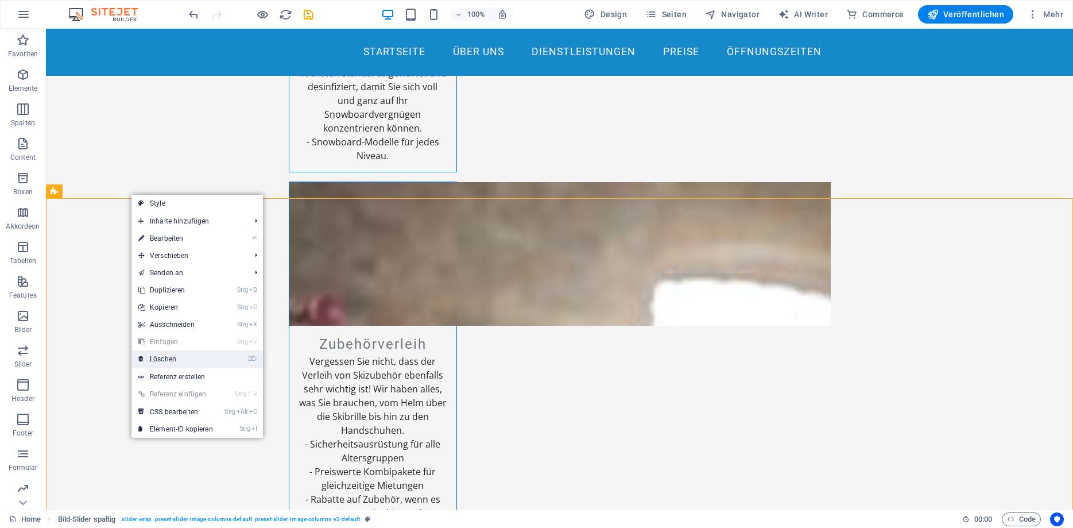
click at [169, 361] on link "⌦ Löschen" at bounding box center [175, 358] width 88 height 17
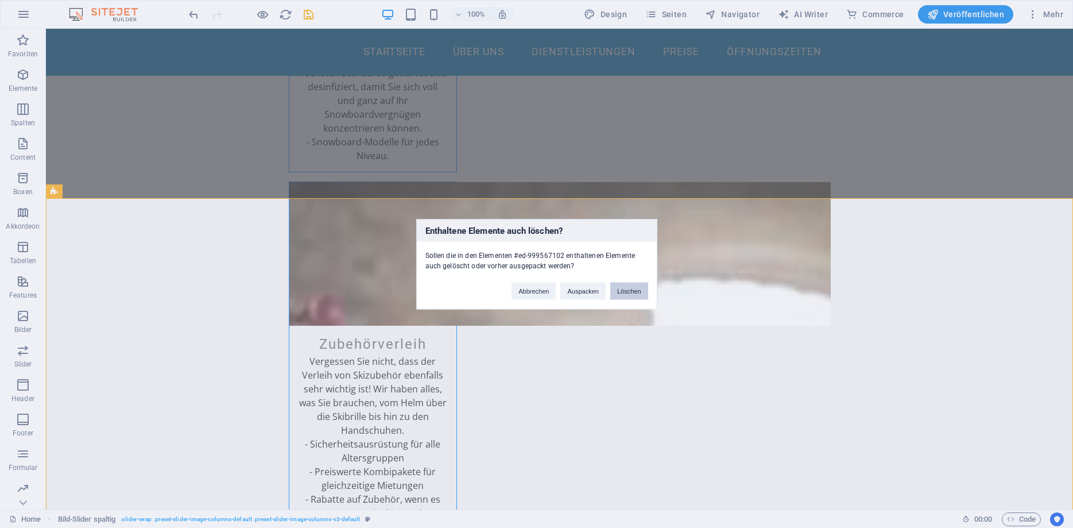
click at [631, 289] on button "Löschen" at bounding box center [629, 290] width 38 height 17
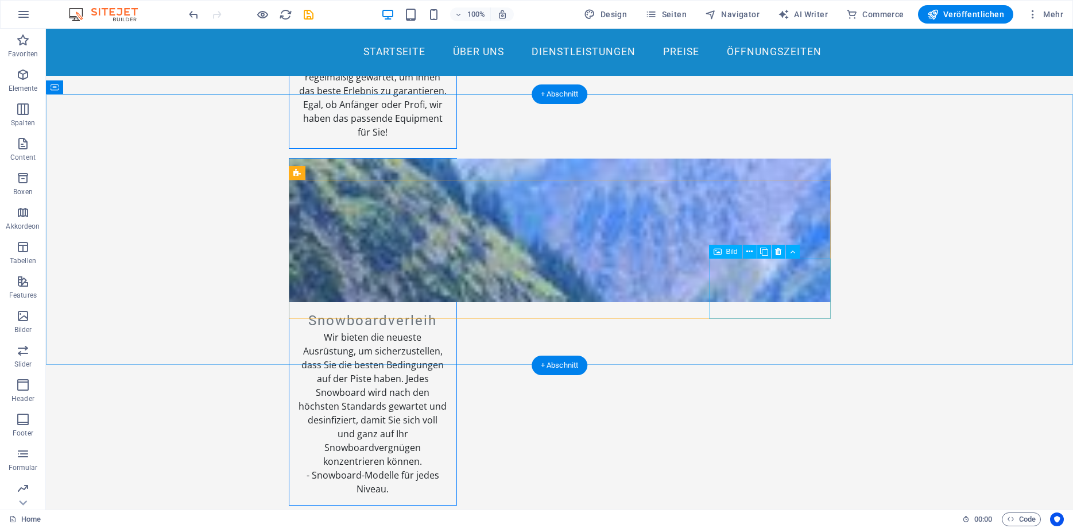
scroll to position [1542, 0]
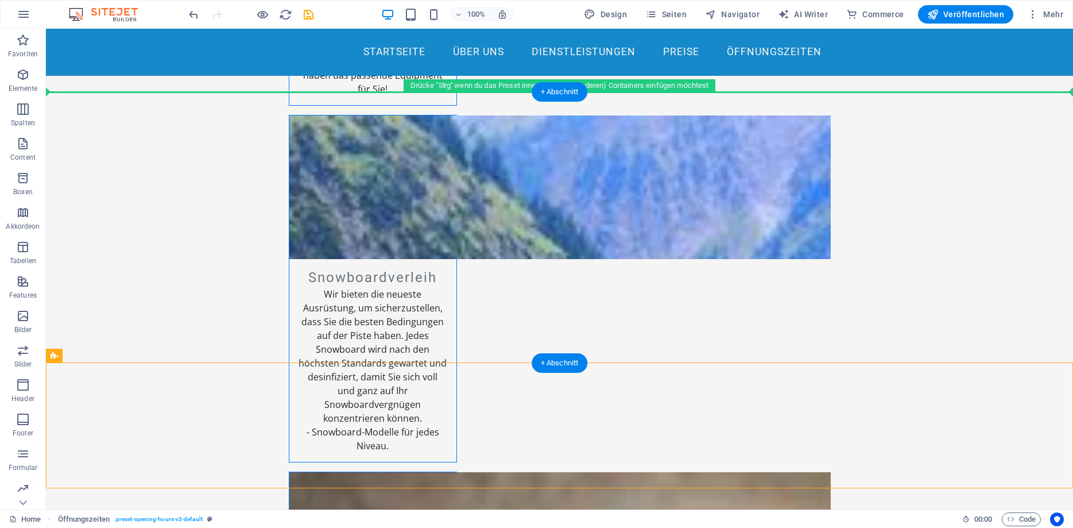
drag, startPoint x: 111, startPoint y: 370, endPoint x: 190, endPoint y: 123, distance: 258.7
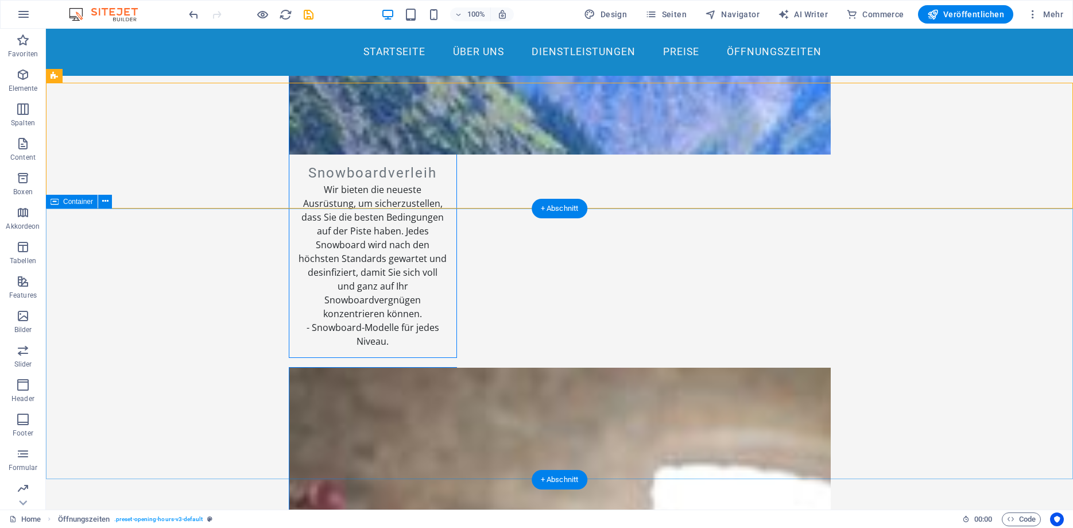
scroll to position [1718, 0]
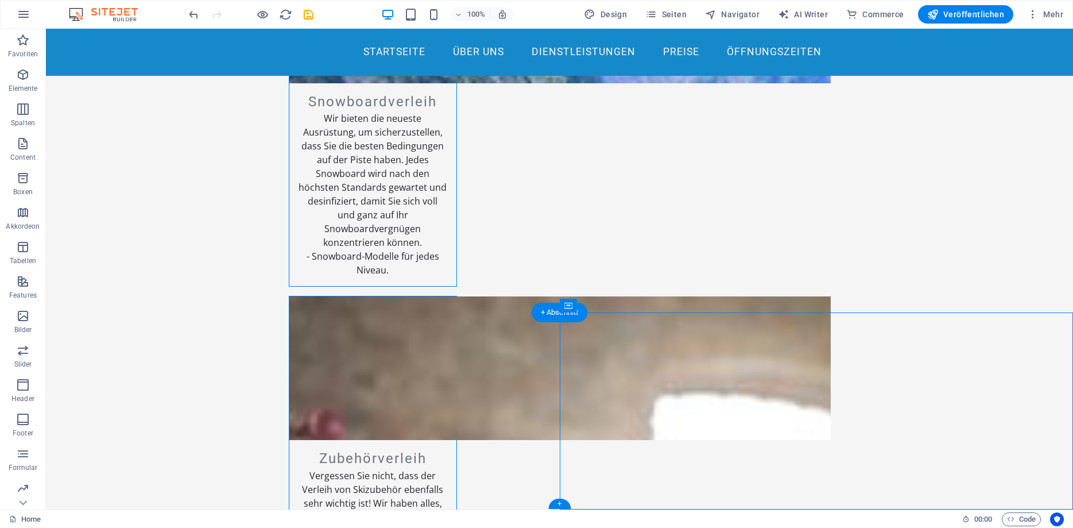
select select "px"
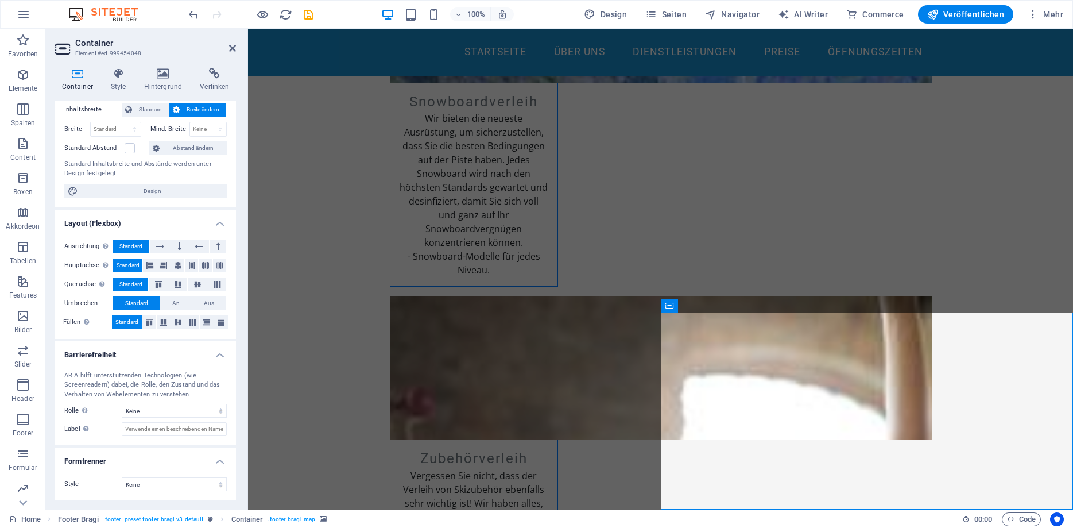
scroll to position [0, 0]
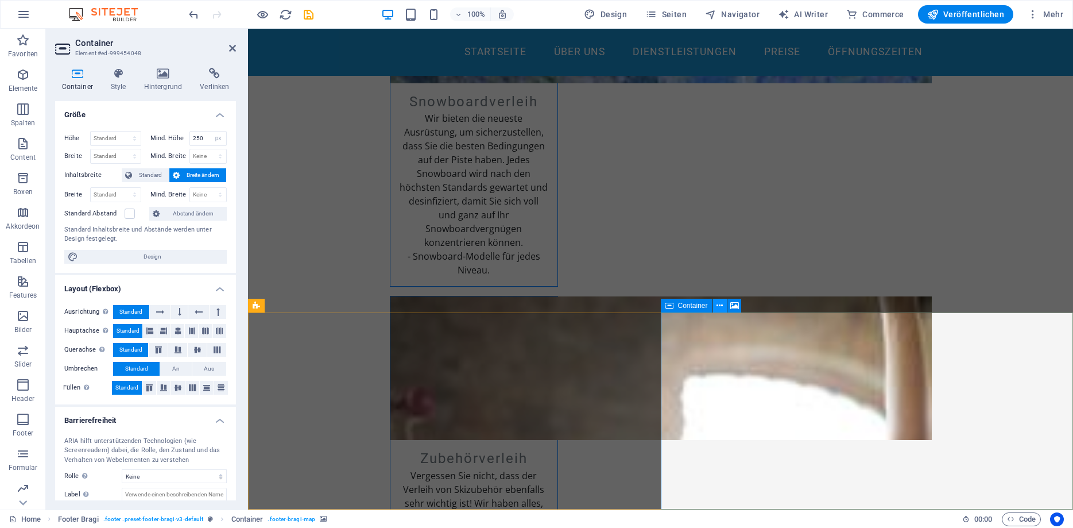
click at [719, 308] on icon at bounding box center [719, 306] width 6 height 12
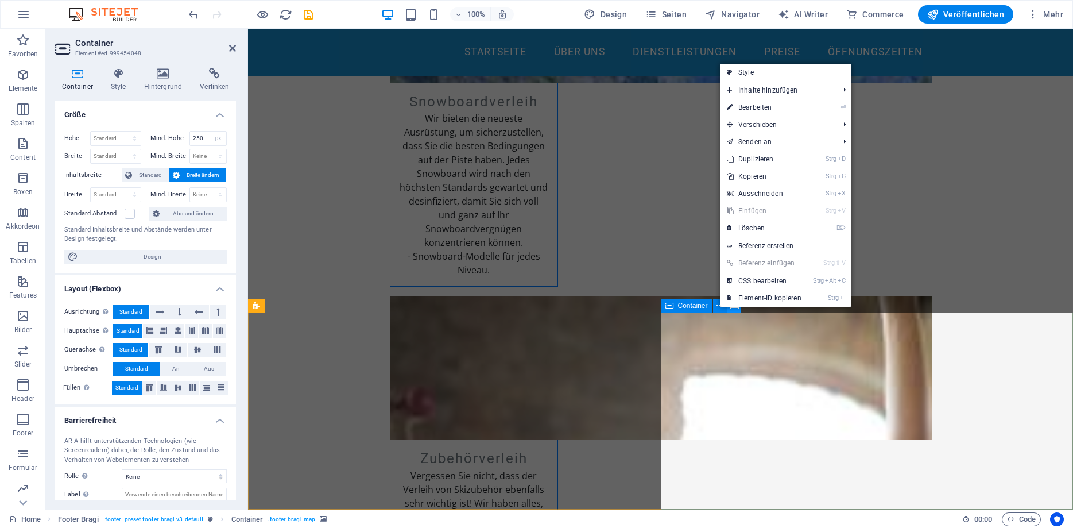
click at [731, 309] on icon at bounding box center [734, 306] width 9 height 12
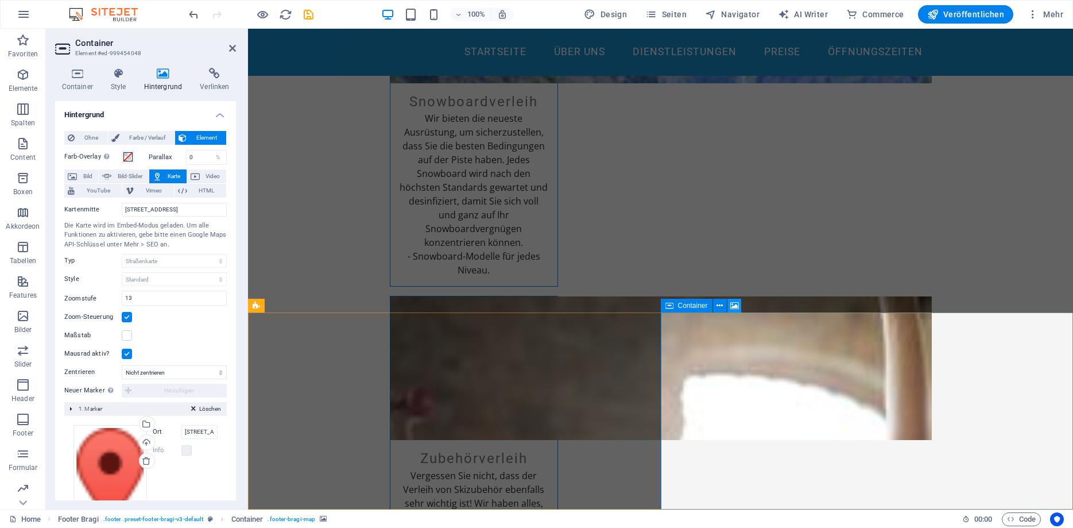
click at [733, 308] on icon at bounding box center [734, 306] width 9 height 12
click at [723, 308] on button at bounding box center [720, 306] width 14 height 14
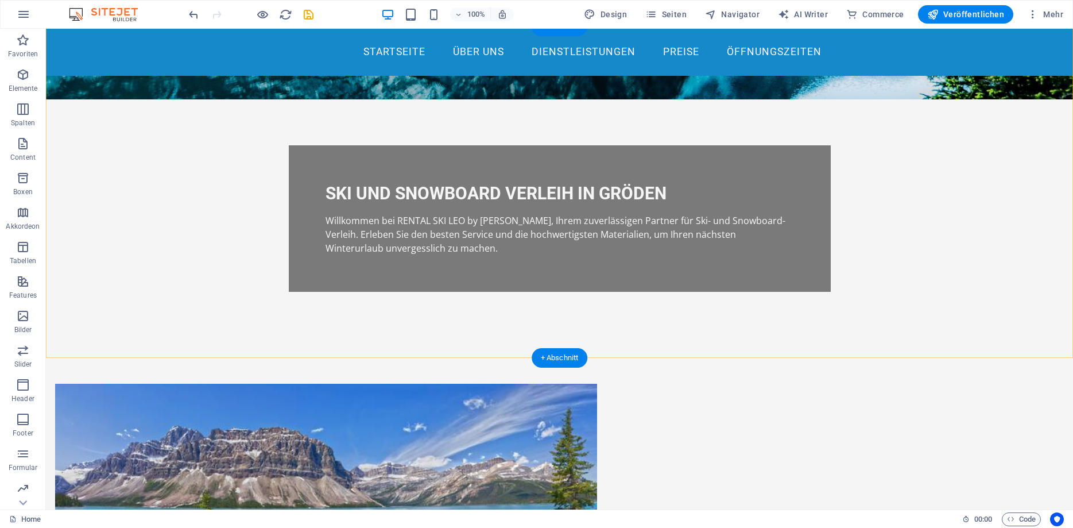
scroll to position [351, 0]
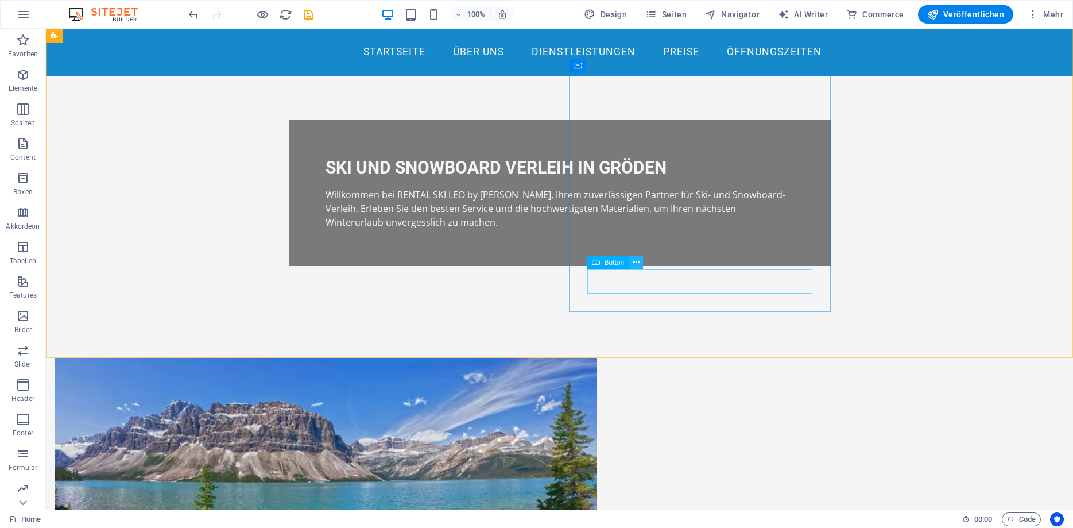
click at [636, 268] on icon at bounding box center [636, 263] width 6 height 12
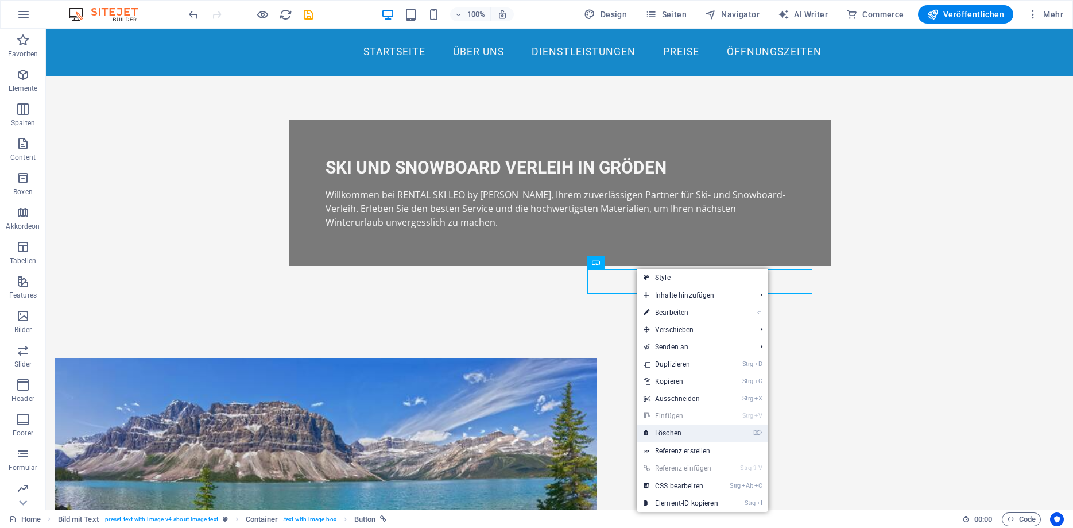
click at [665, 429] on link "⌦ Löschen" at bounding box center [681, 432] width 88 height 17
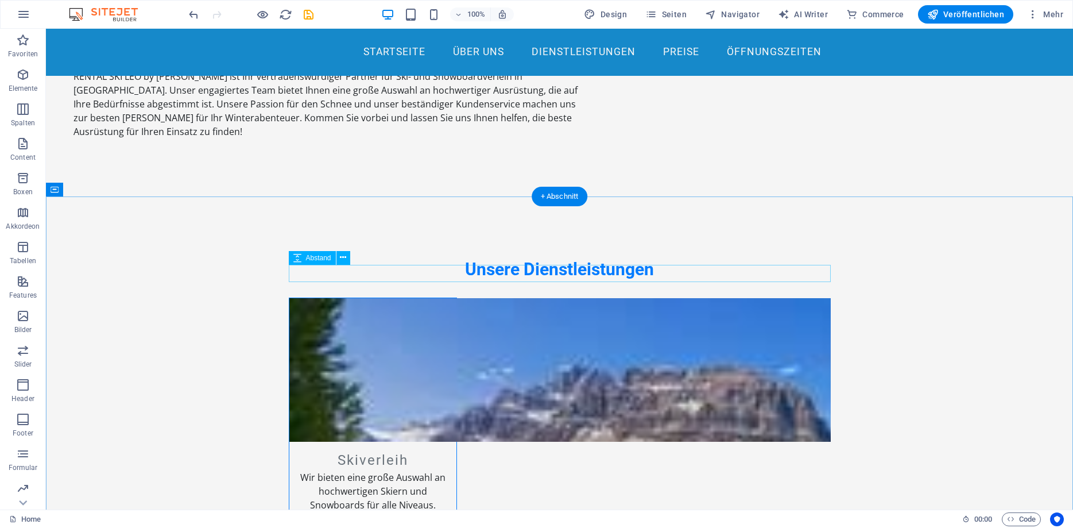
scroll to position [1171, 0]
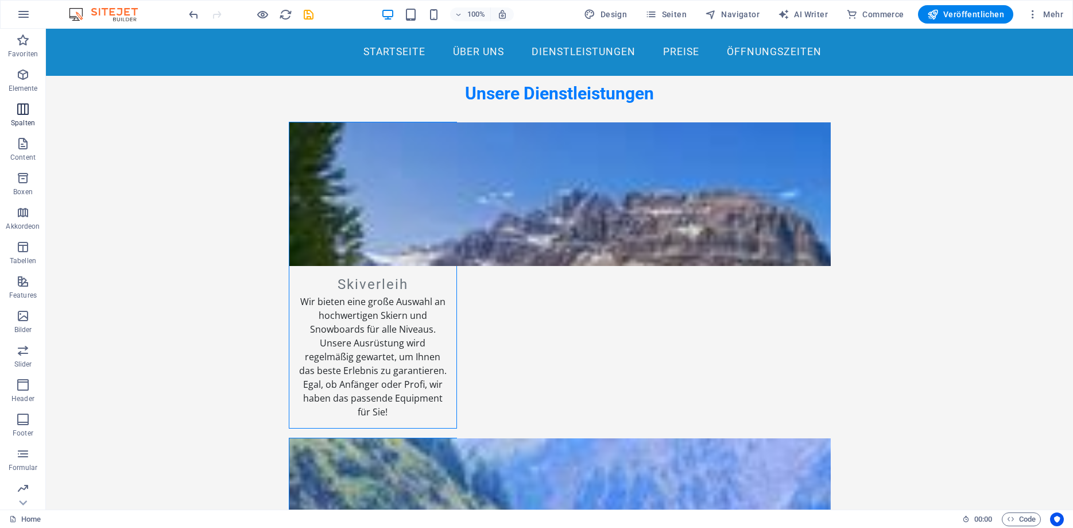
click at [18, 111] on icon "button" at bounding box center [23, 109] width 14 height 14
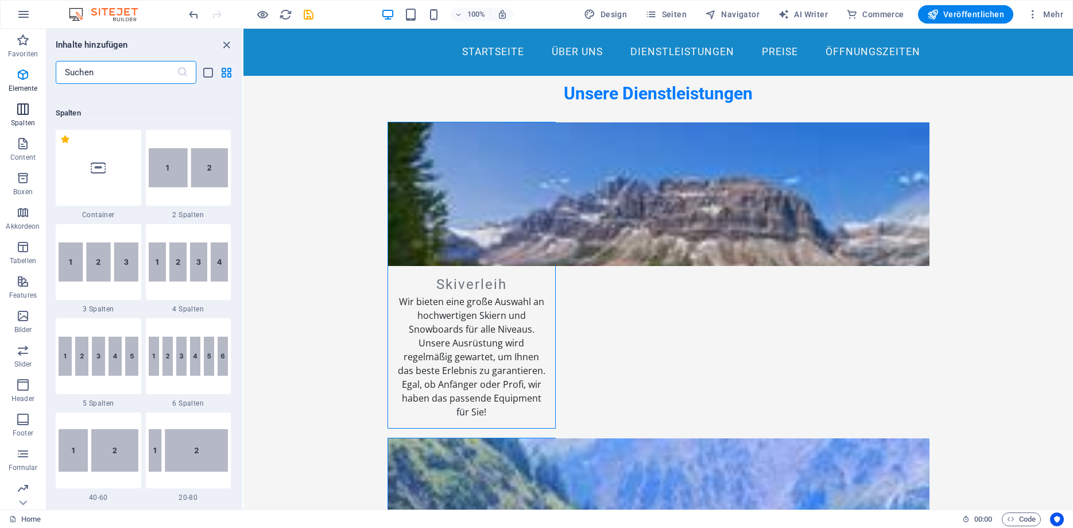
scroll to position [568, 0]
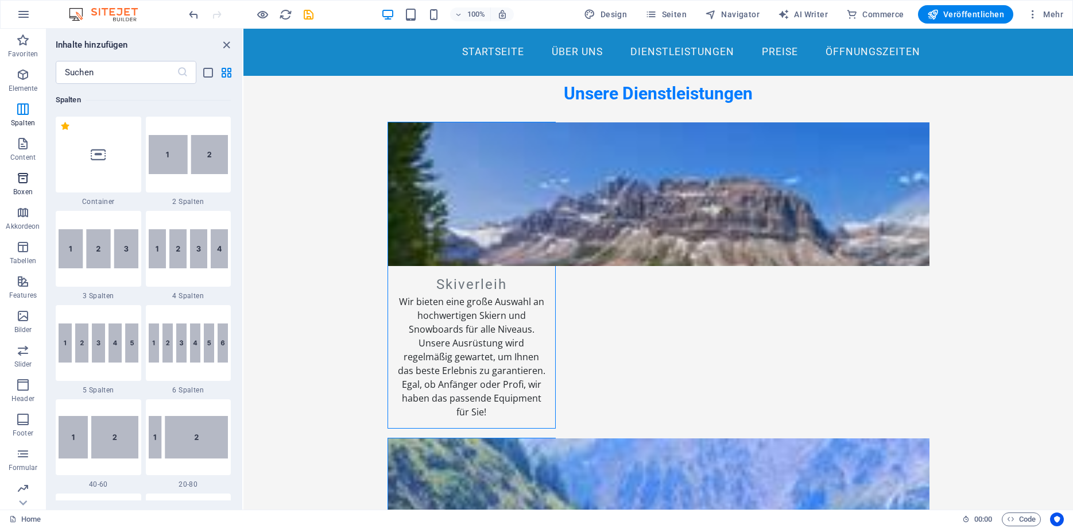
click at [22, 175] on icon "button" at bounding box center [23, 178] width 14 height 14
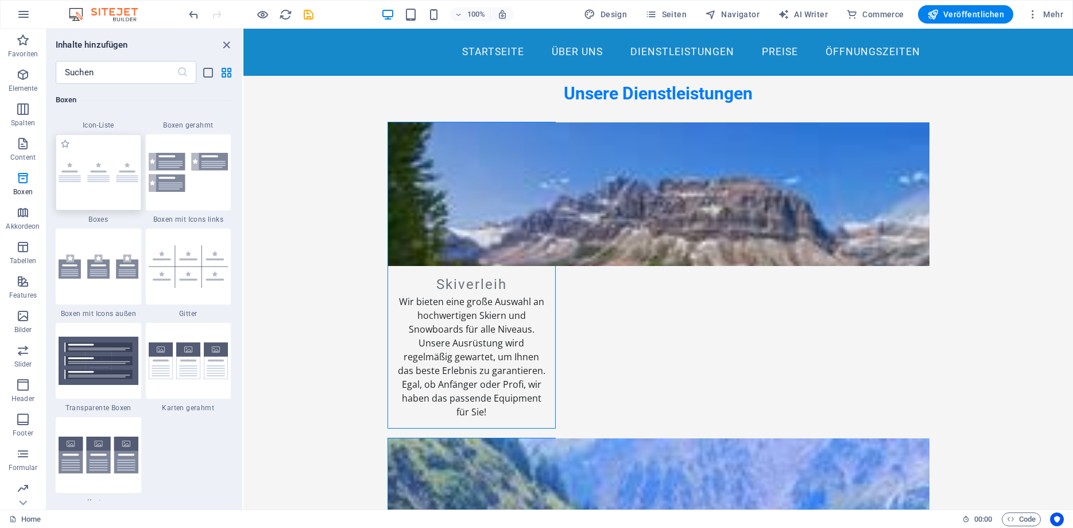
scroll to position [3270, 0]
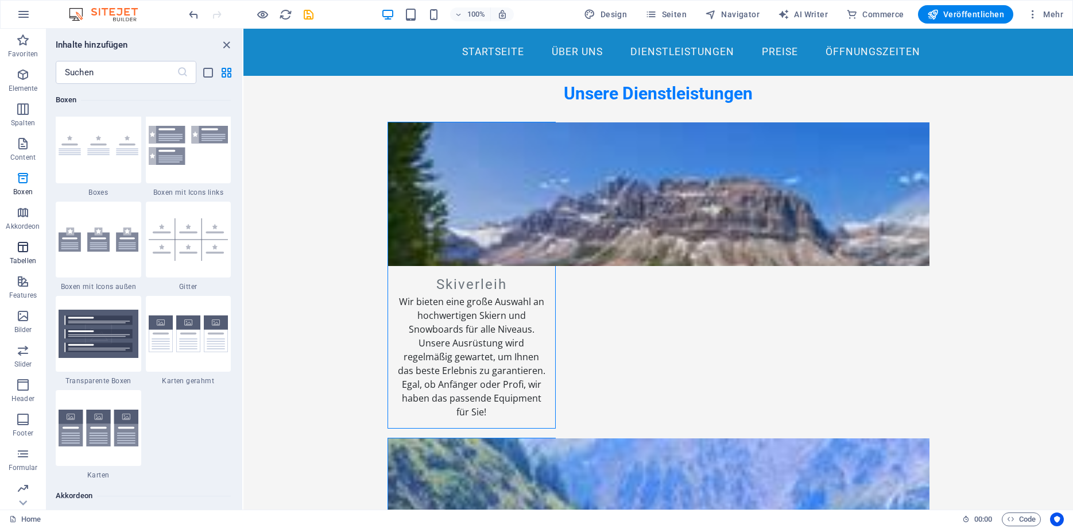
click at [33, 253] on span "Tabellen" at bounding box center [23, 254] width 46 height 28
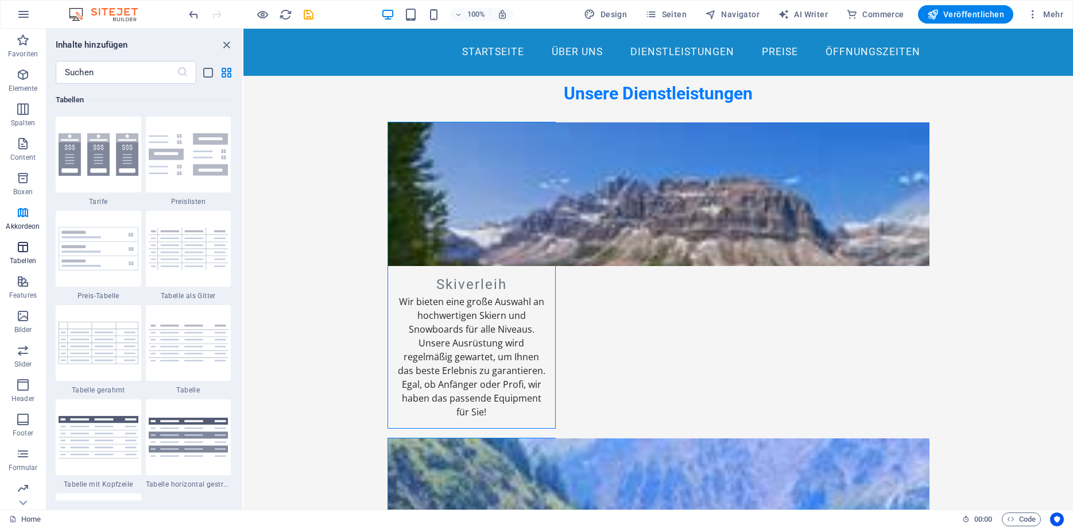
scroll to position [3976, 0]
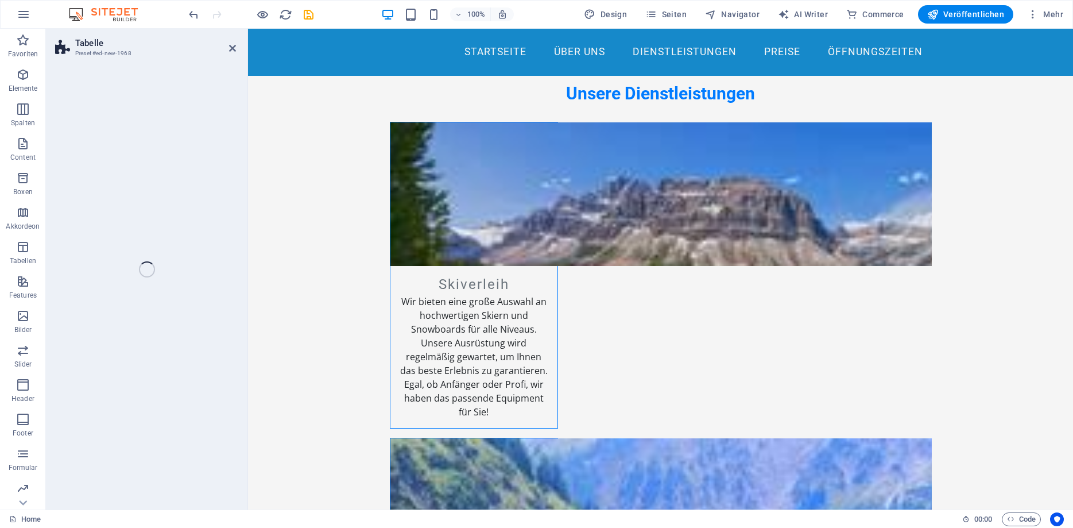
select select "preset-table-v3-border-cross"
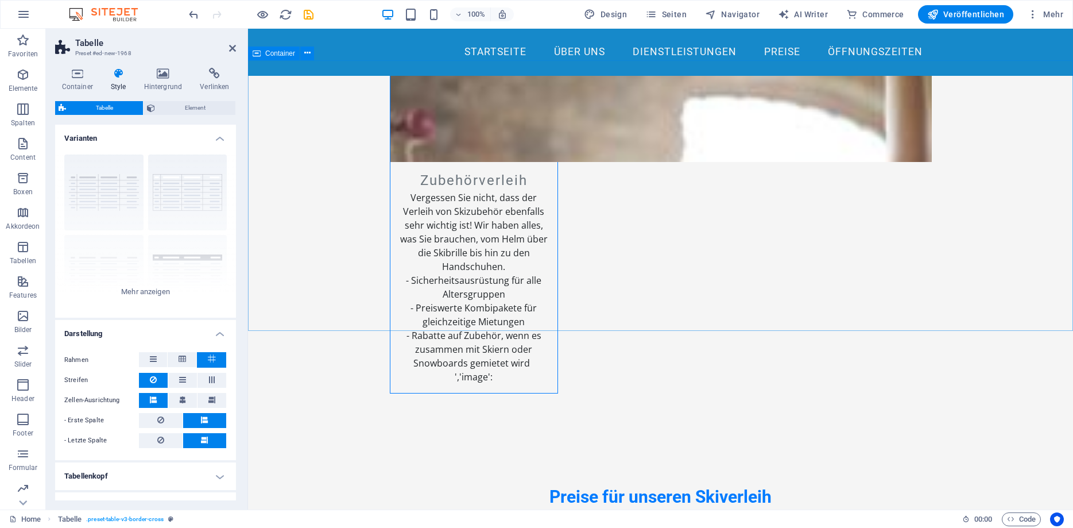
scroll to position [1954, 0]
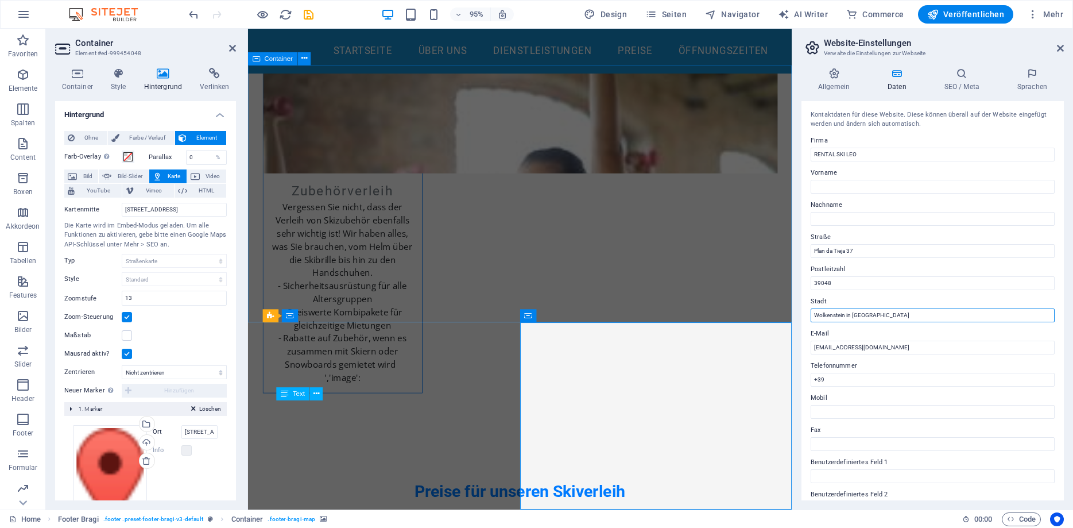
drag, startPoint x: 1128, startPoint y: 347, endPoint x: 781, endPoint y: 334, distance: 347.6
click at [847, 318] on input "Wolkenstein in [GEOGRAPHIC_DATA]" at bounding box center [933, 315] width 244 height 14
drag, startPoint x: 874, startPoint y: 316, endPoint x: 572, endPoint y: 301, distance: 302.9
click at [811, 316] on input "Wolkenstein in [GEOGRAPHIC_DATA]" at bounding box center [933, 315] width 244 height 14
click at [1037, 75] on icon at bounding box center [1032, 73] width 63 height 11
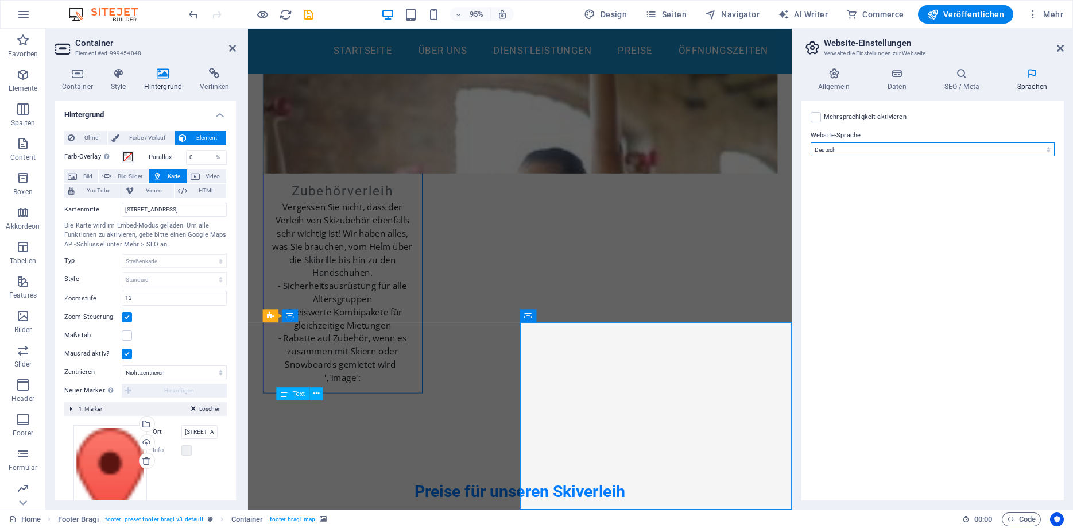
click at [811, 142] on select "Abchasisch Afar Afrikaans Akan Albanisch Amharisch Arabisch Aragonisch Armenisc…" at bounding box center [933, 149] width 244 height 14
click at [893, 148] on select "Abchasisch Afar Afrikaans Akan Albanisch Amharisch Arabisch Aragonisch Armenisc…" at bounding box center [933, 149] width 244 height 14
click at [818, 117] on label at bounding box center [816, 117] width 10 height 10
click at [0, 0] on input "Mehrsprachigkeit aktivieren Um die Mehrsprachigkeit zu deaktivieren, lösche Spr…" at bounding box center [0, 0] width 0 height 0
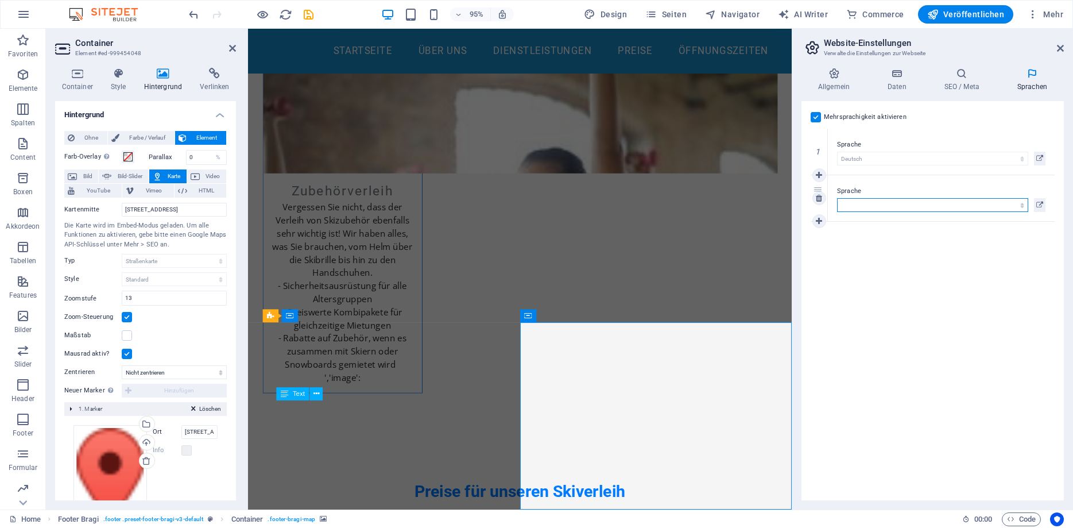
click at [837, 198] on select "Abchasisch Afar Afrikaans Akan Albanisch Amharisch Arabisch Aragonisch Armenisc…" at bounding box center [932, 205] width 191 height 14
select select "66"
click at [821, 221] on icon at bounding box center [819, 221] width 6 height 8
select select
click at [939, 331] on div "Mehrsprachigkeit aktivieren Um die Mehrsprachigkeit zu deaktivieren, lösche Spr…" at bounding box center [932, 300] width 262 height 399
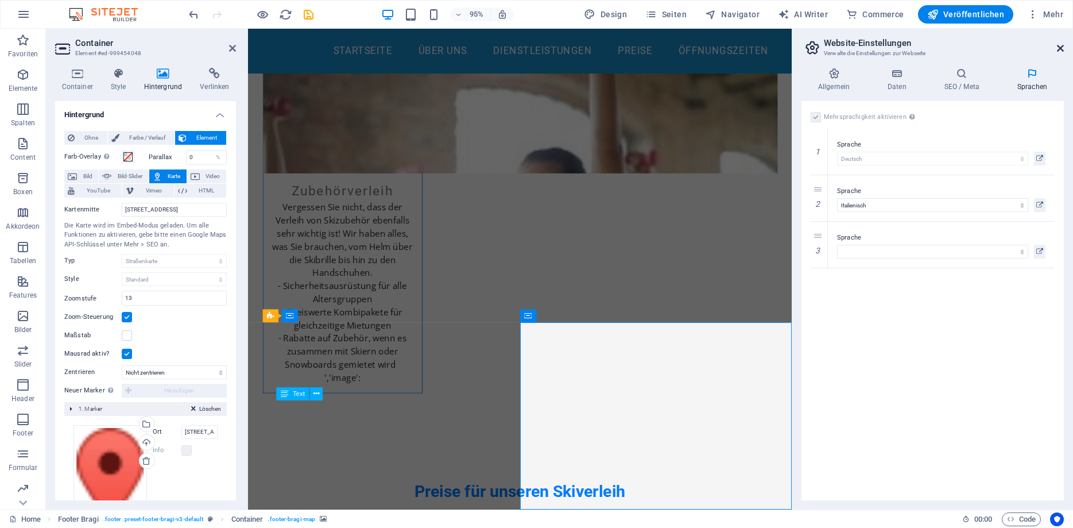
click at [1061, 44] on icon at bounding box center [1060, 48] width 7 height 9
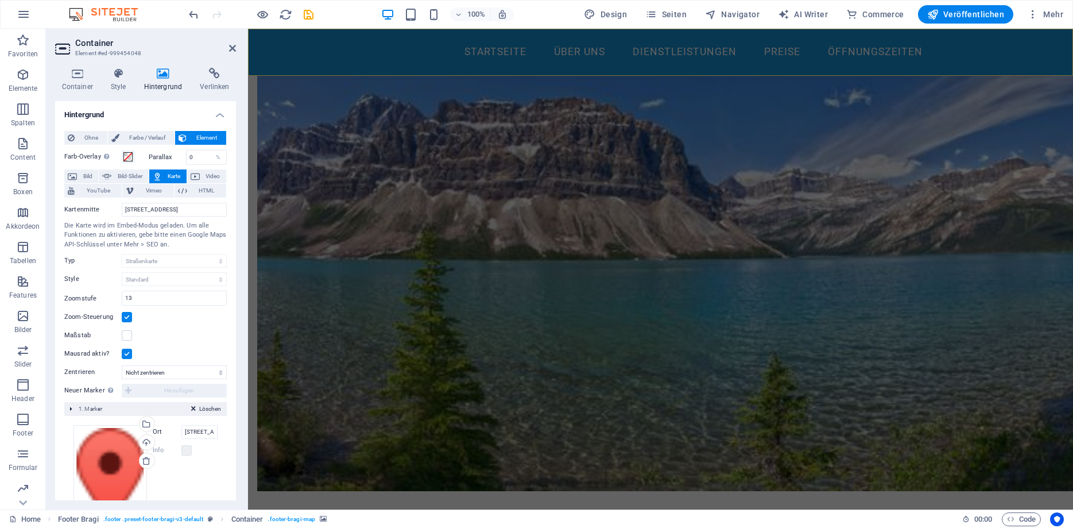
scroll to position [464, 0]
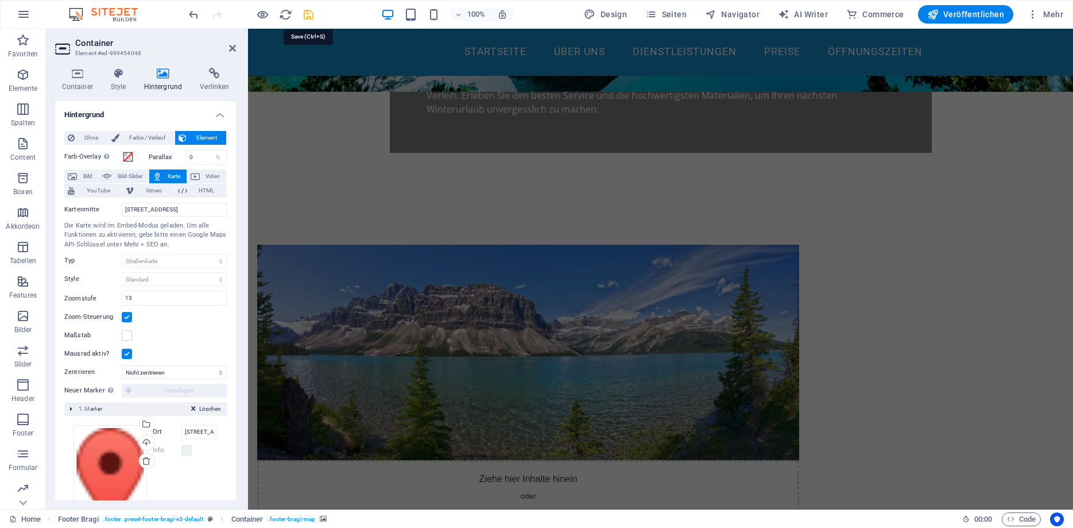
click at [305, 11] on icon "save" at bounding box center [308, 14] width 13 height 13
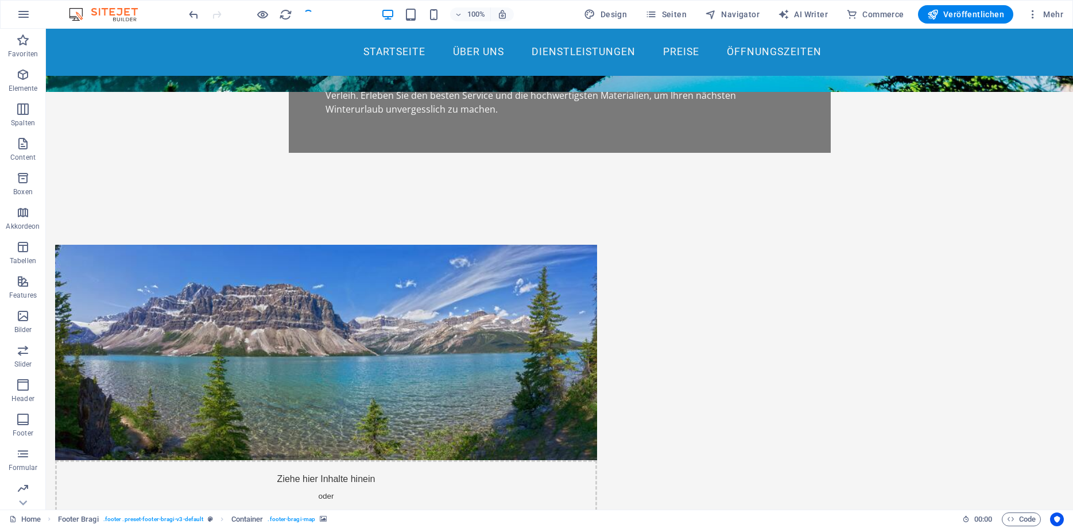
scroll to position [1954, 0]
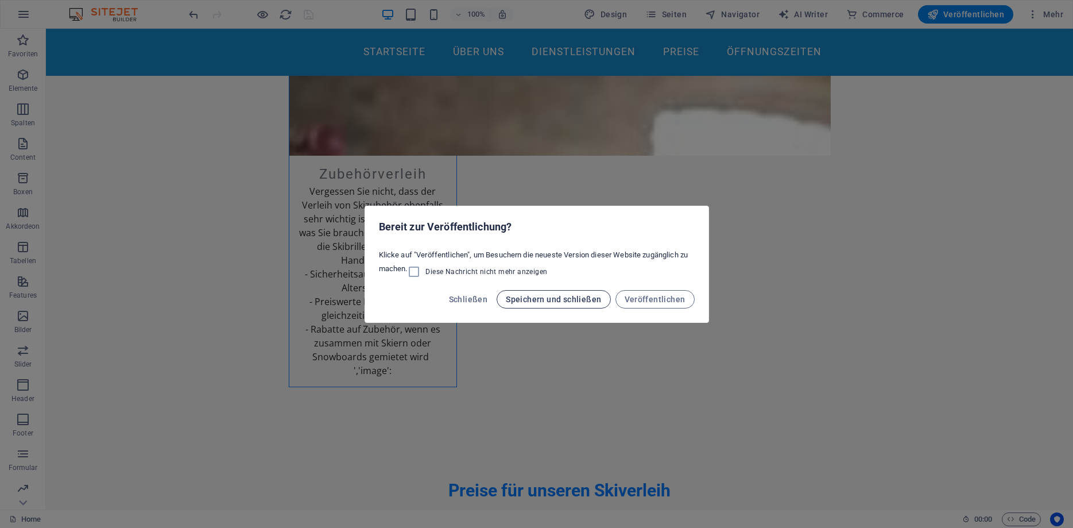
click at [580, 302] on span "Speichern und schließen" at bounding box center [553, 299] width 95 height 9
